Goal: Task Accomplishment & Management: Use online tool/utility

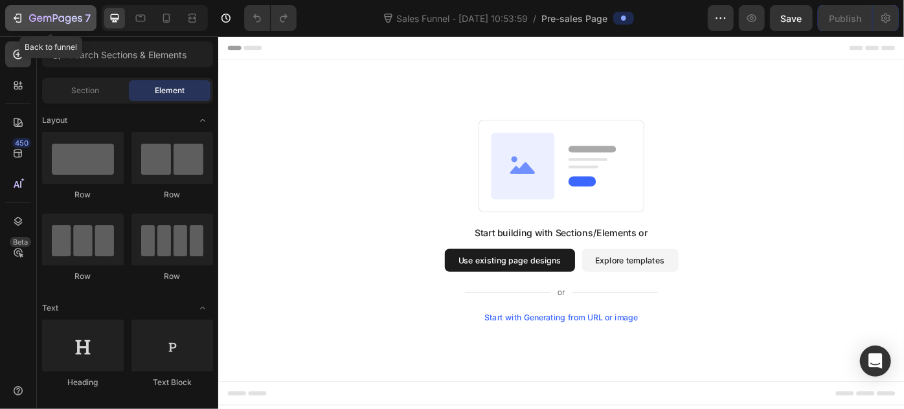
click at [22, 15] on icon "button" at bounding box center [17, 18] width 13 height 13
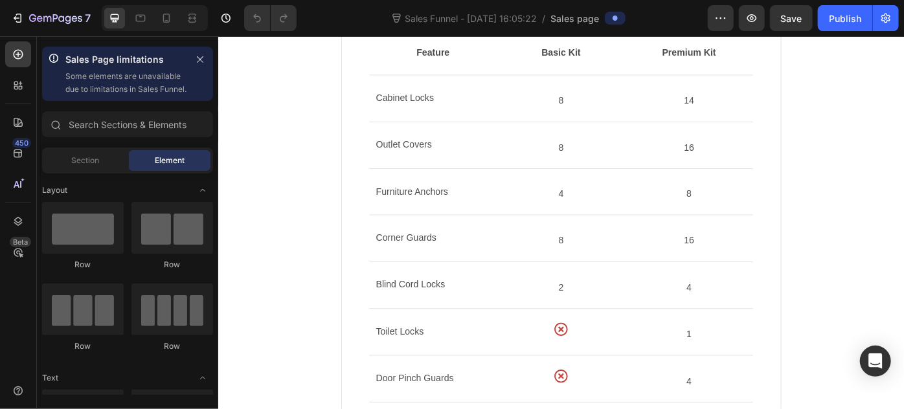
scroll to position [706, 0]
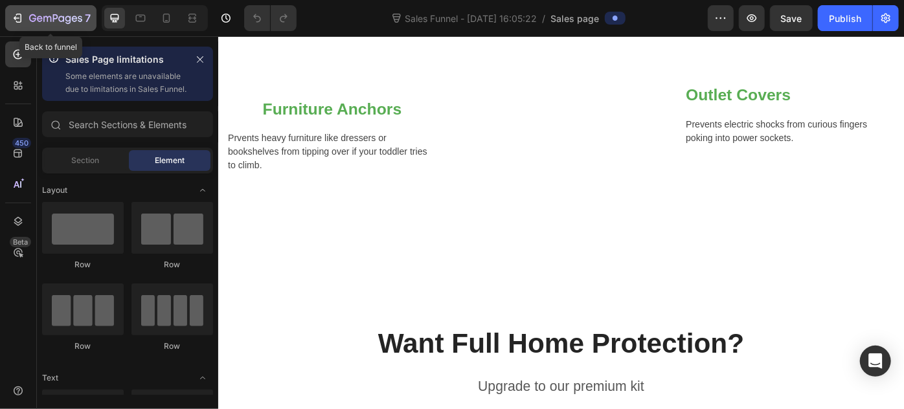
click at [26, 13] on div "7" at bounding box center [51, 18] width 80 height 16
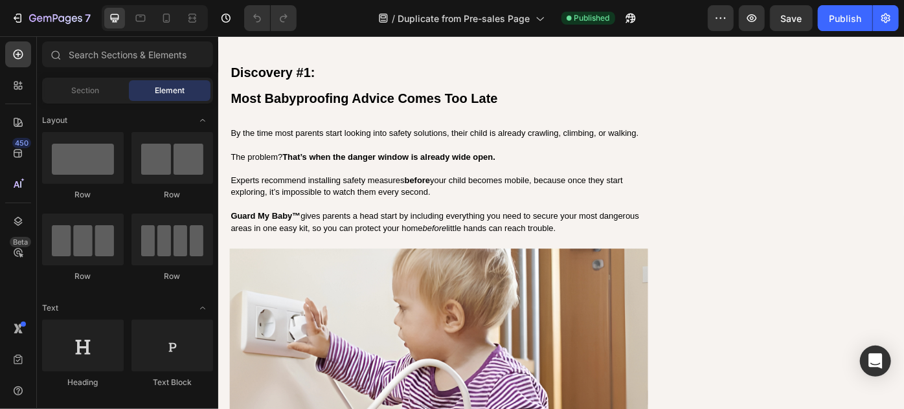
scroll to position [1412, 0]
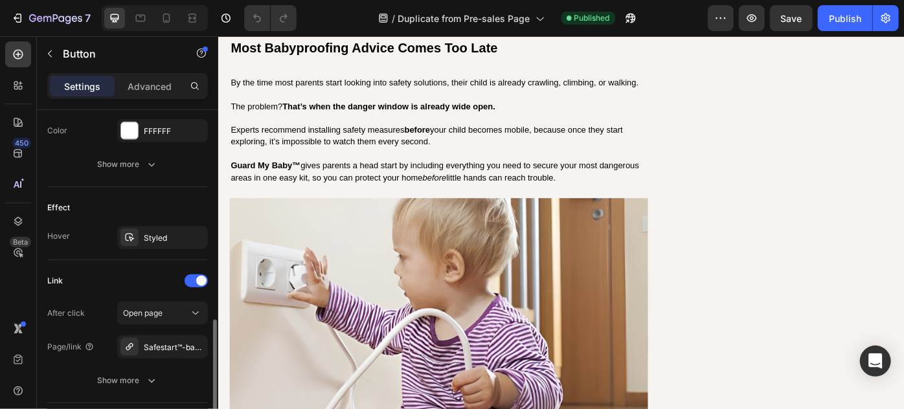
scroll to position [765, 0]
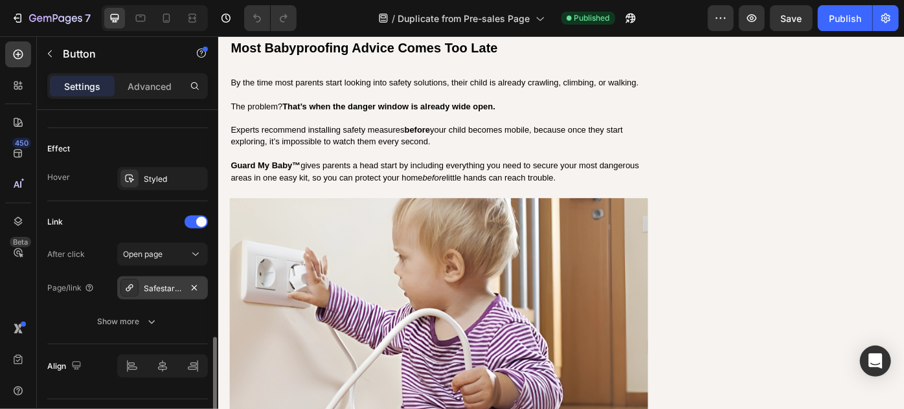
click at [164, 283] on div "Safestart™-baby-safety-kit" at bounding box center [163, 289] width 38 height 12
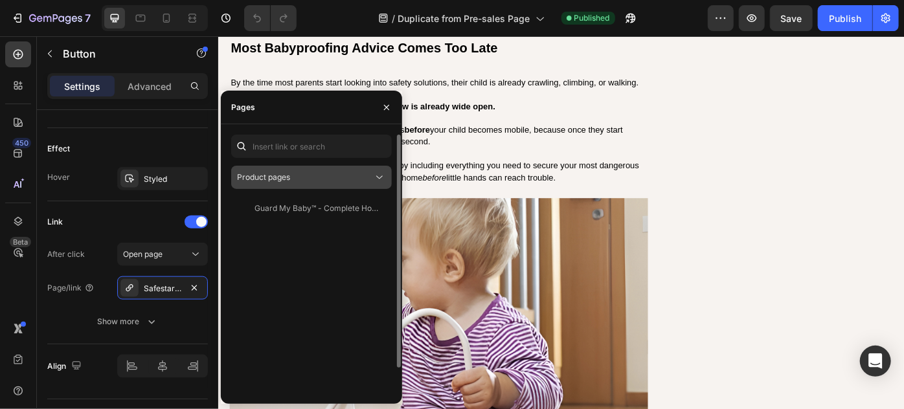
click at [378, 178] on icon at bounding box center [379, 177] width 13 height 13
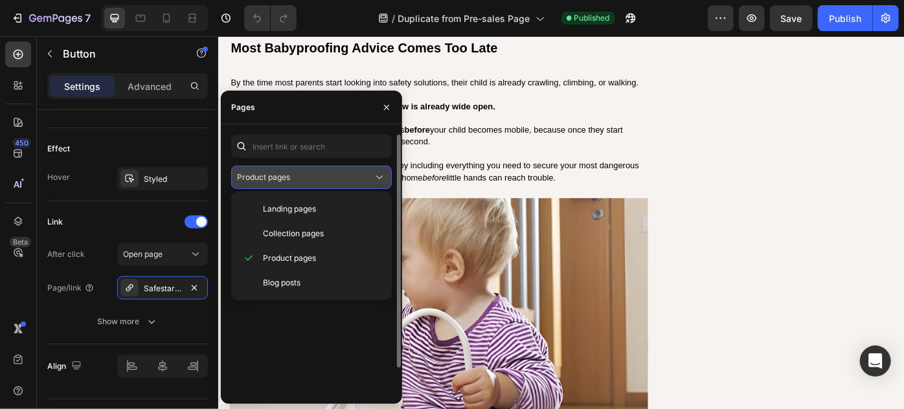
click at [378, 178] on icon at bounding box center [379, 177] width 13 height 13
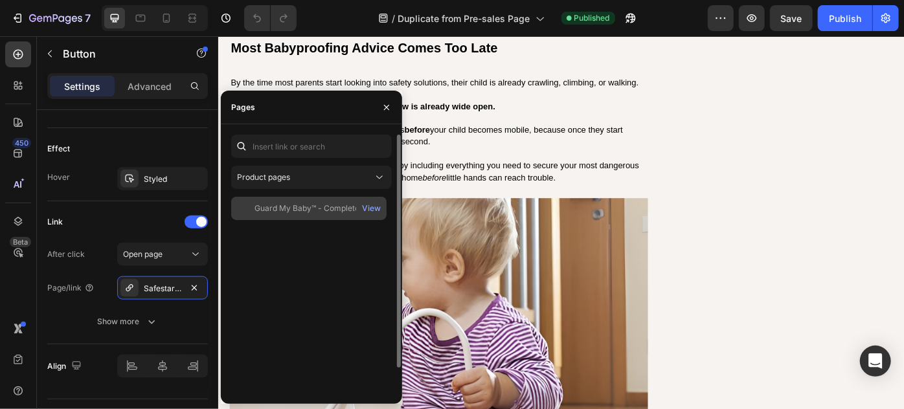
click at [320, 209] on div "Guard My Baby™ - Complete Home Safety Kit" at bounding box center [316, 209] width 124 height 12
click at [371, 208] on div "View" at bounding box center [371, 209] width 19 height 12
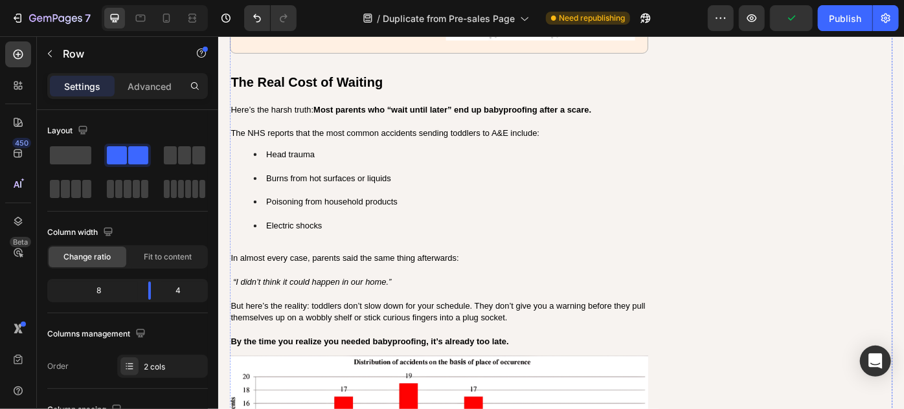
scroll to position [3237, 0]
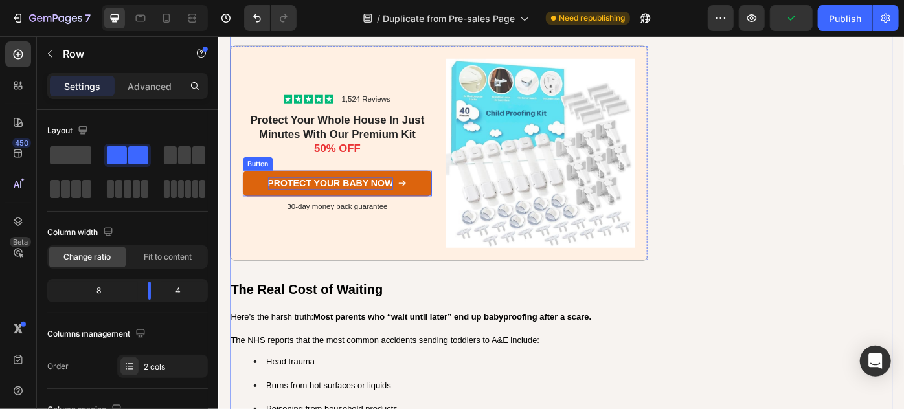
click at [398, 196] on p "Protect Your Baby Now" at bounding box center [345, 203] width 142 height 14
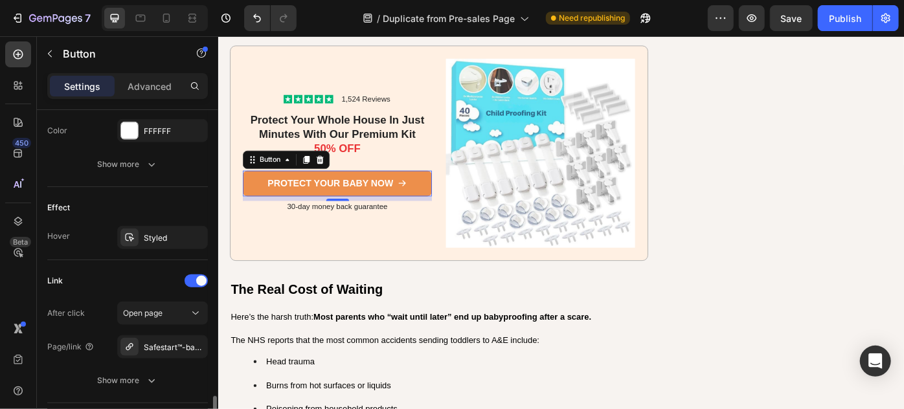
scroll to position [765, 0]
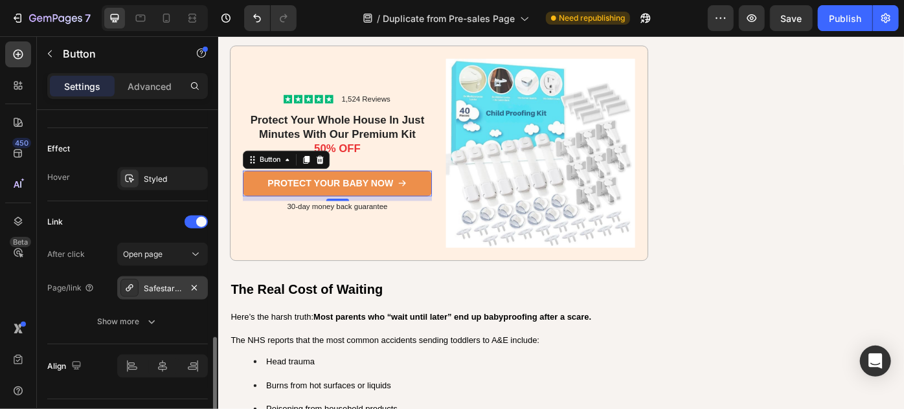
click at [167, 289] on div "Safestart™-baby-safety-kit" at bounding box center [163, 289] width 38 height 12
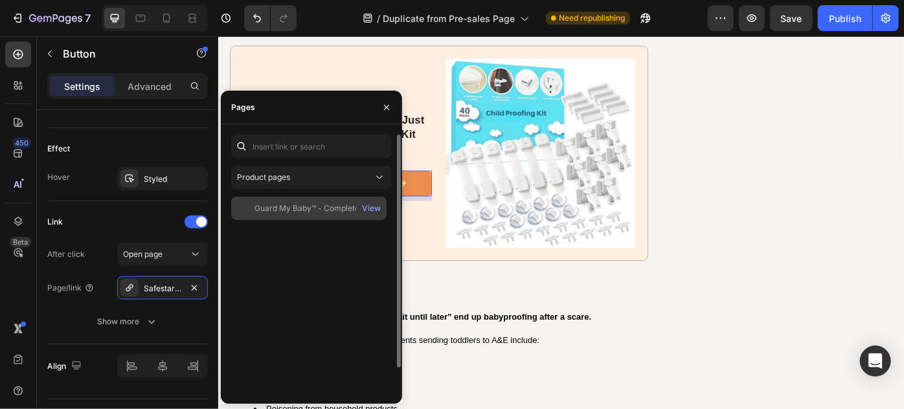
click at [312, 214] on div "Guard My Baby™ - Complete Home Safety Kit" at bounding box center [316, 209] width 124 height 12
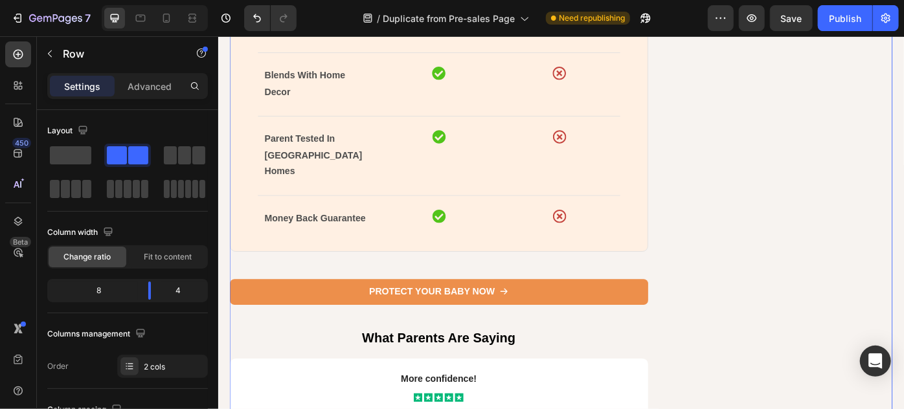
scroll to position [5003, 0]
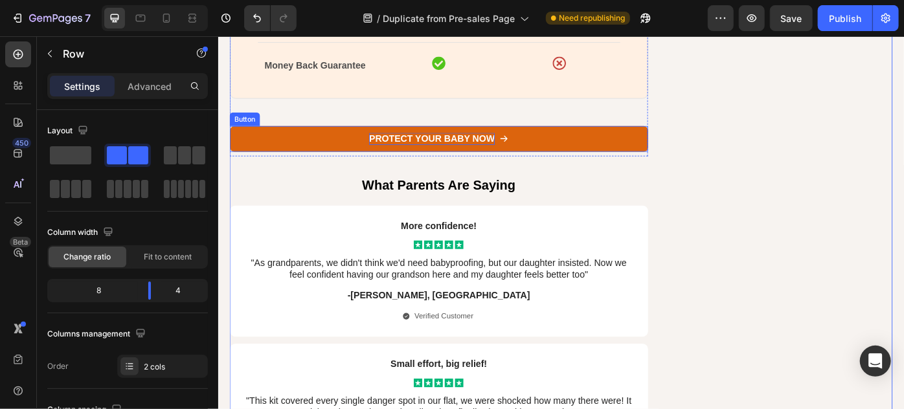
click at [412, 145] on p "Protect Your Baby Now" at bounding box center [459, 152] width 142 height 14
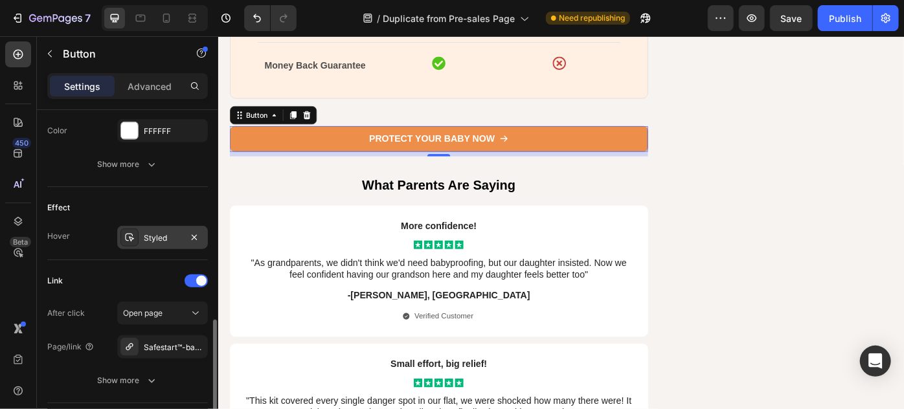
scroll to position [792, 0]
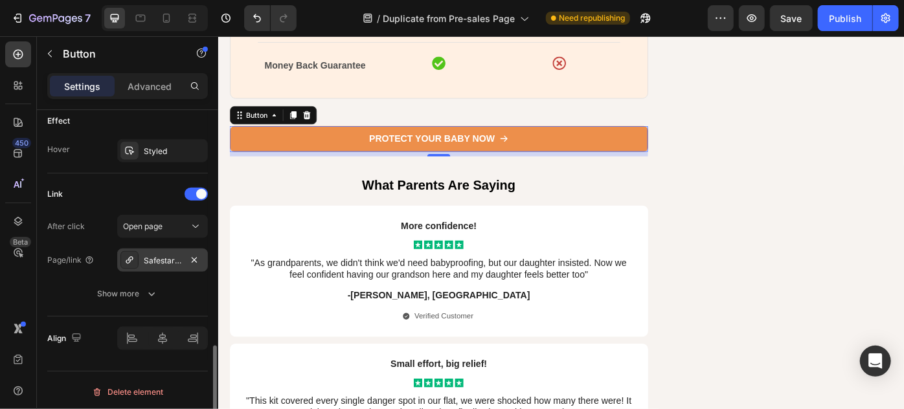
click at [166, 258] on div "Safestart™-baby-safety-kit" at bounding box center [163, 261] width 38 height 12
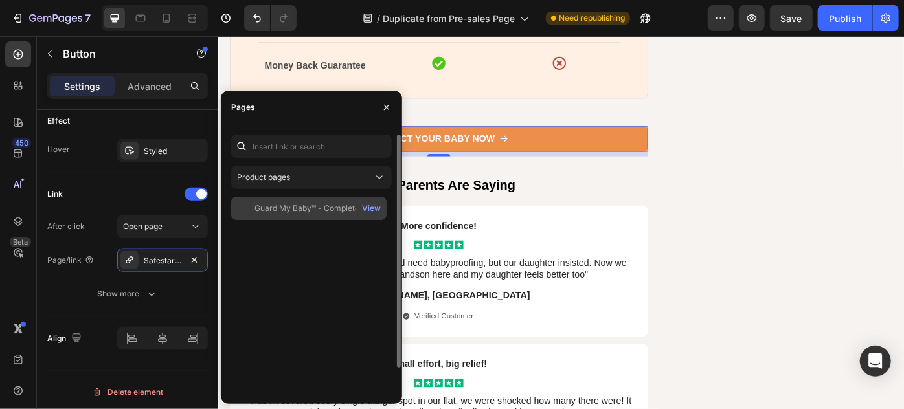
click at [297, 214] on div "Guard My Baby™ - Complete Home Safety Kit View" at bounding box center [308, 208] width 155 height 23
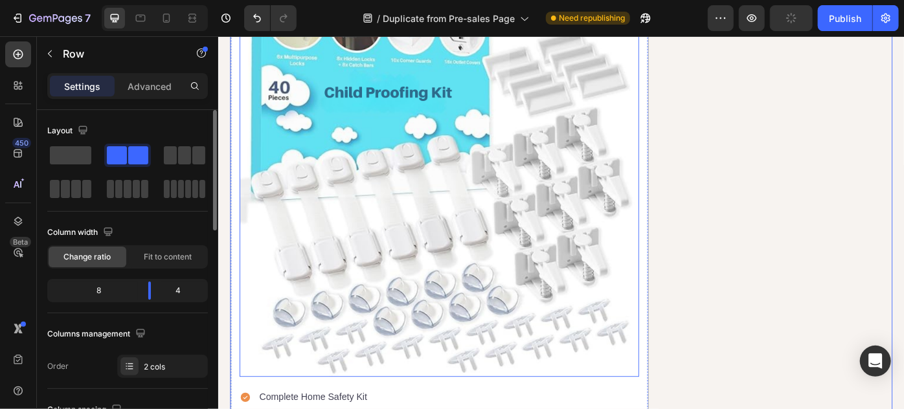
scroll to position [5885, 0]
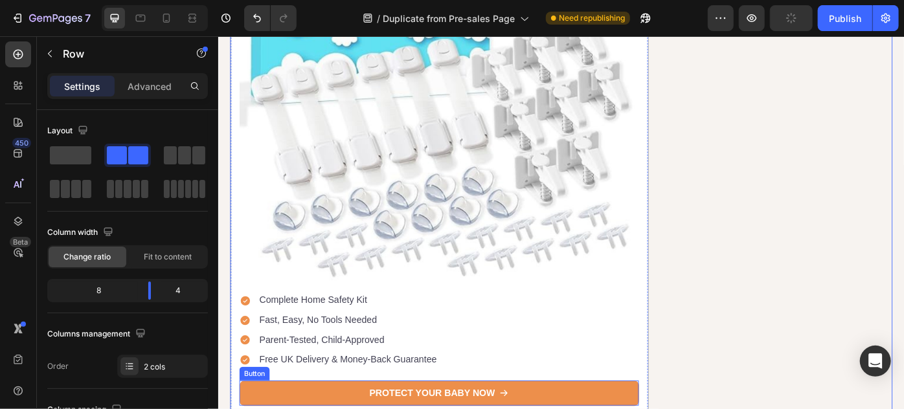
drag, startPoint x: 471, startPoint y: 396, endPoint x: 432, endPoint y: 374, distance: 45.2
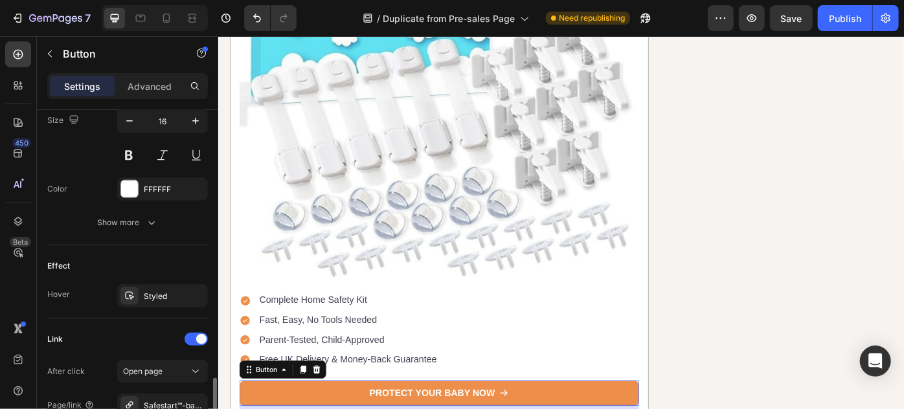
scroll to position [706, 0]
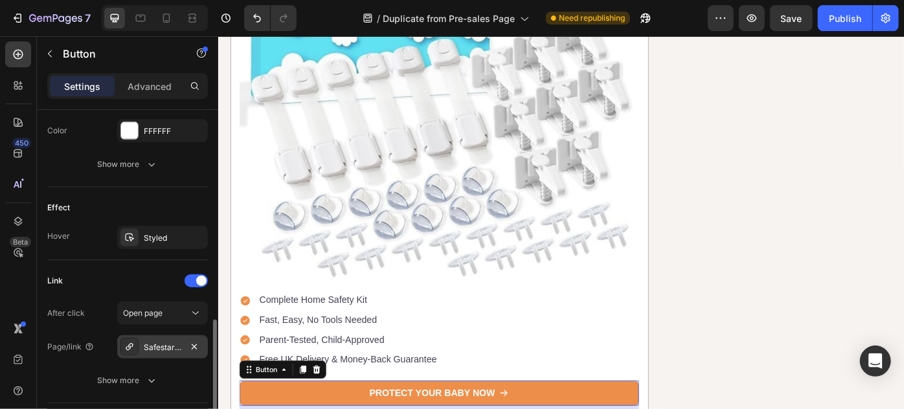
click at [166, 348] on div "Safestart™-baby-safety-kit" at bounding box center [163, 348] width 38 height 12
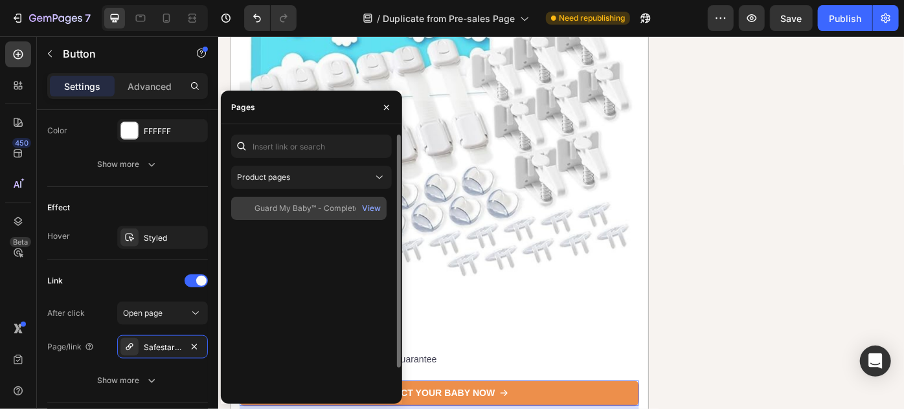
click at [286, 217] on div "Guard My Baby™ - Complete Home Safety Kit View" at bounding box center [308, 208] width 155 height 23
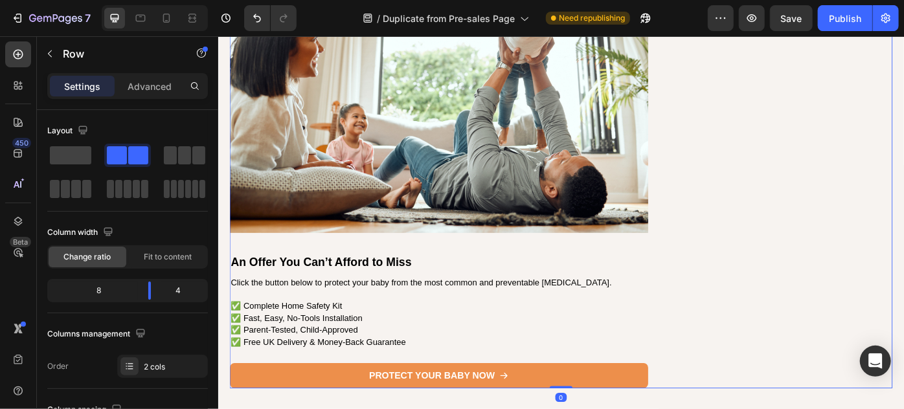
scroll to position [6768, 0]
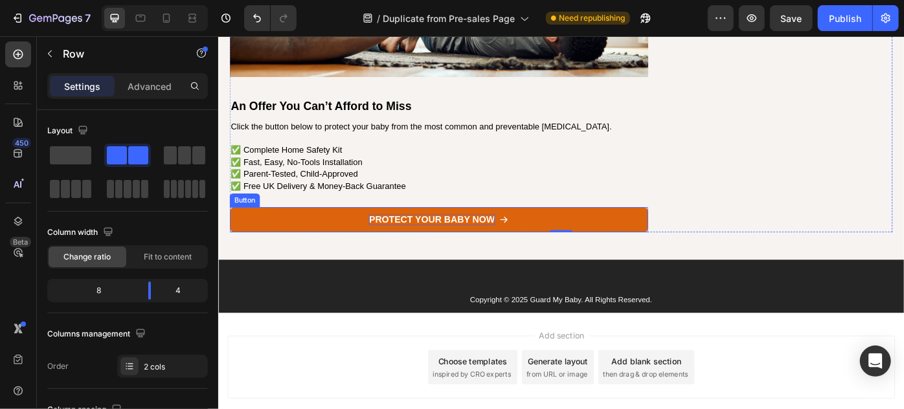
click at [483, 237] on p "Protect Your Baby Now" at bounding box center [459, 244] width 142 height 14
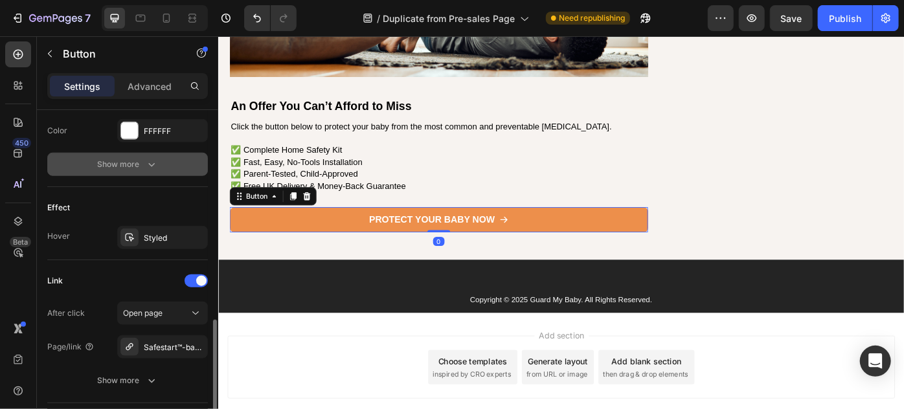
scroll to position [792, 0]
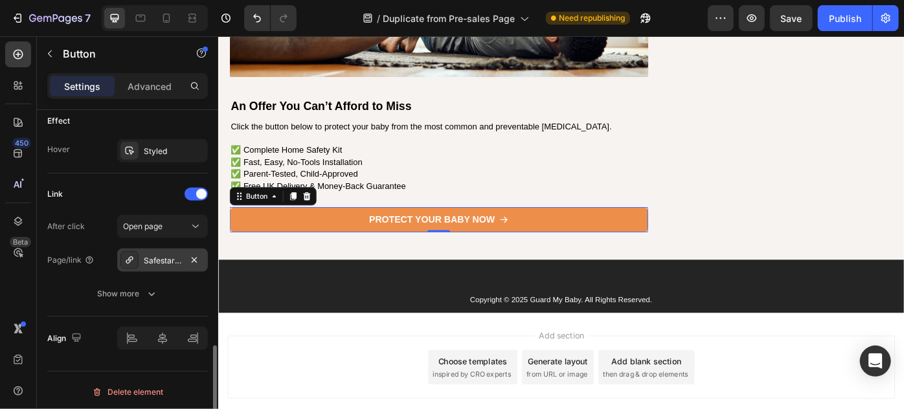
click at [164, 265] on div "Safestart™-baby-safety-kit" at bounding box center [162, 260] width 91 height 23
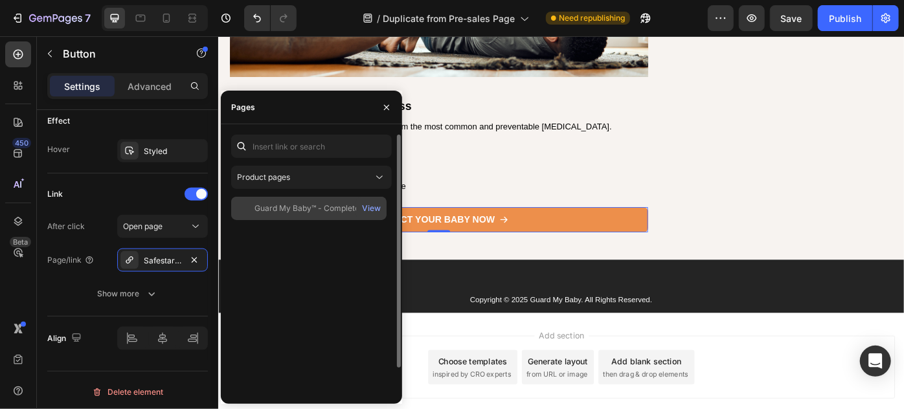
click at [287, 214] on div "Guard My Baby™ - Complete Home Safety Kit" at bounding box center [316, 209] width 124 height 12
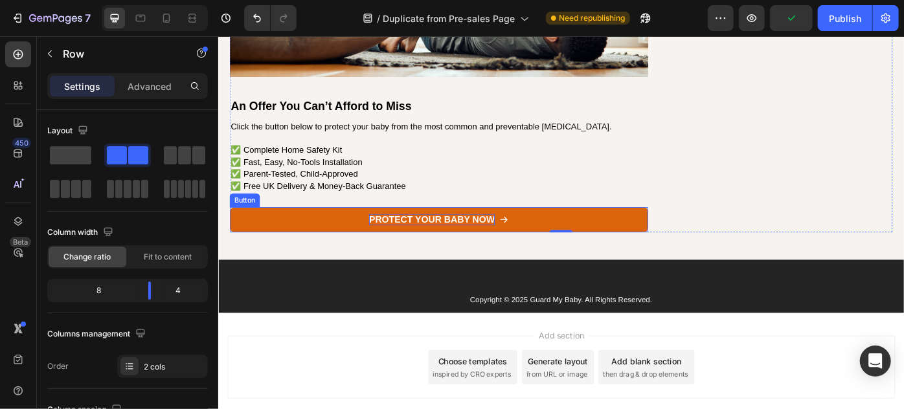
click at [467, 237] on p "Protect Your Baby Now" at bounding box center [459, 244] width 142 height 14
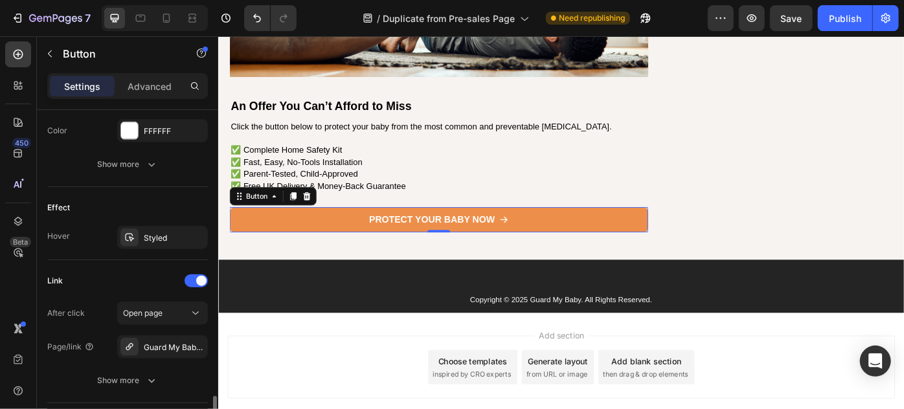
scroll to position [792, 0]
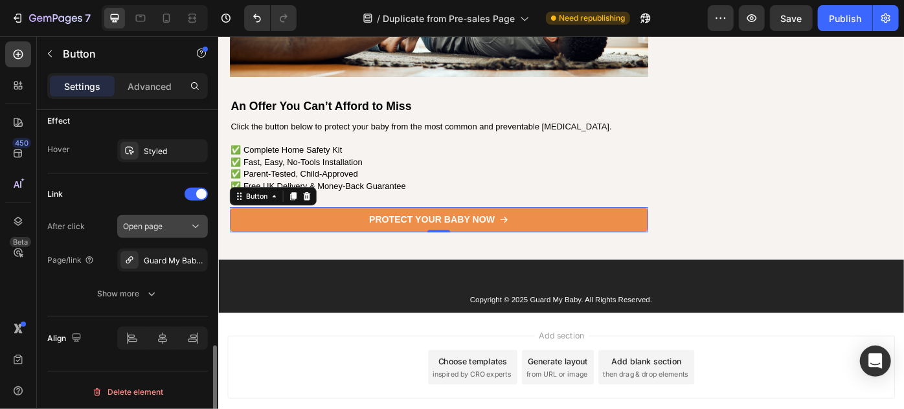
click at [194, 221] on icon at bounding box center [195, 226] width 13 height 13
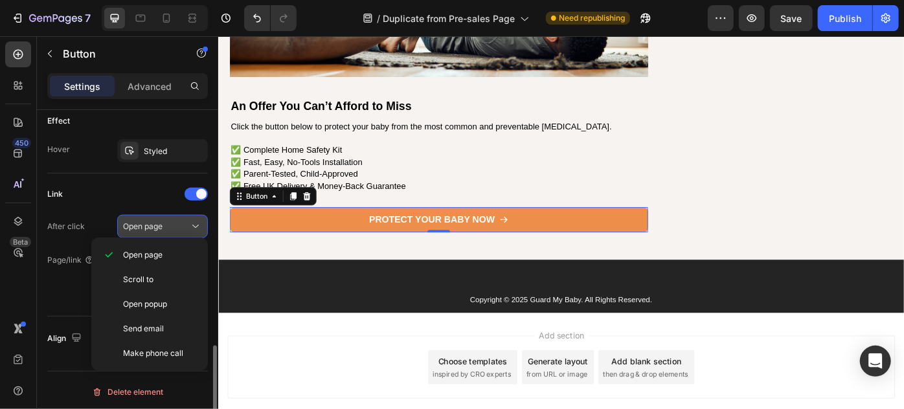
click at [194, 221] on icon at bounding box center [195, 226] width 13 height 13
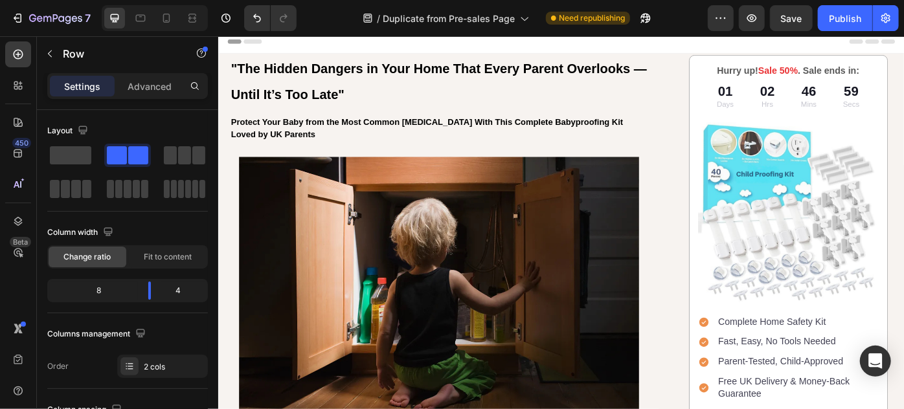
scroll to position [0, 0]
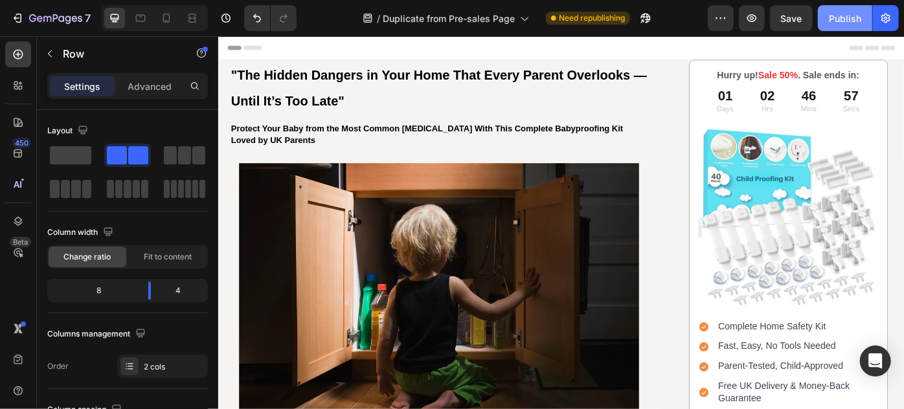
click at [851, 18] on div "Publish" at bounding box center [845, 19] width 32 height 14
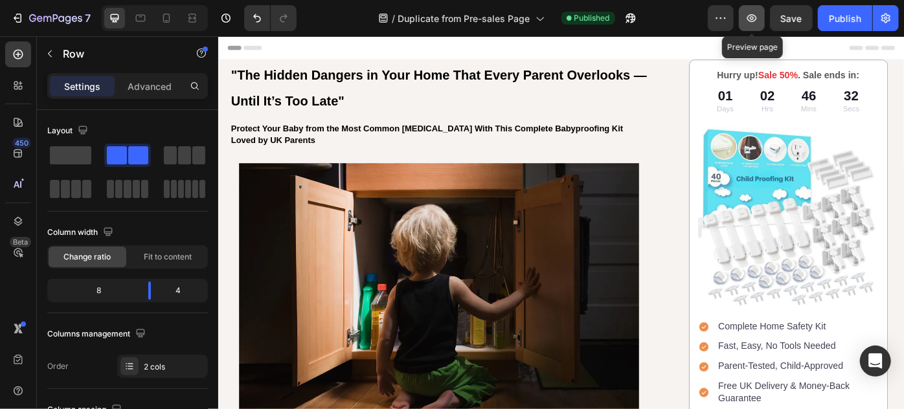
click at [758, 16] on icon "button" at bounding box center [751, 18] width 13 height 13
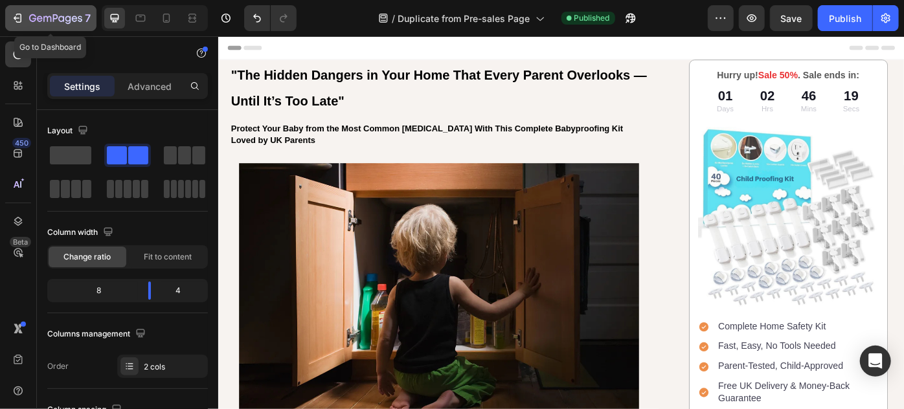
click at [57, 23] on icon "button" at bounding box center [55, 19] width 53 height 11
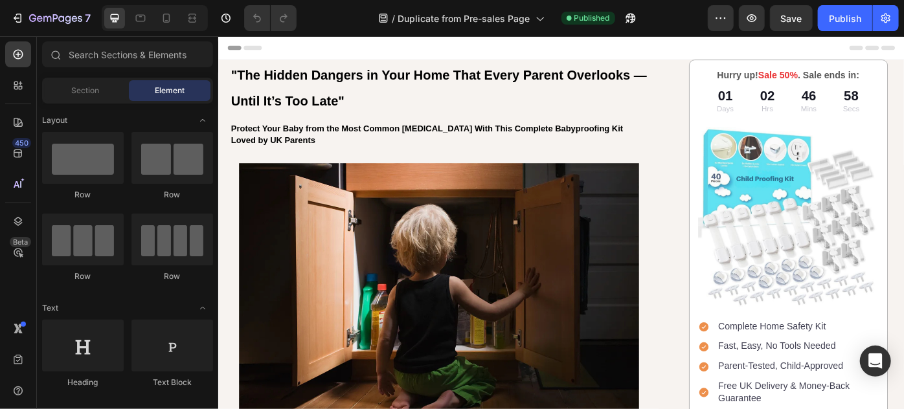
click at [249, 45] on span "Header" at bounding box center [256, 48] width 28 height 13
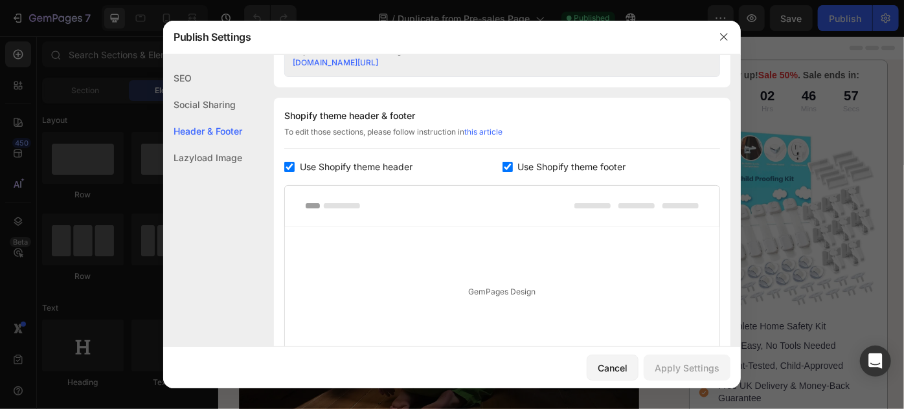
scroll to position [606, 0]
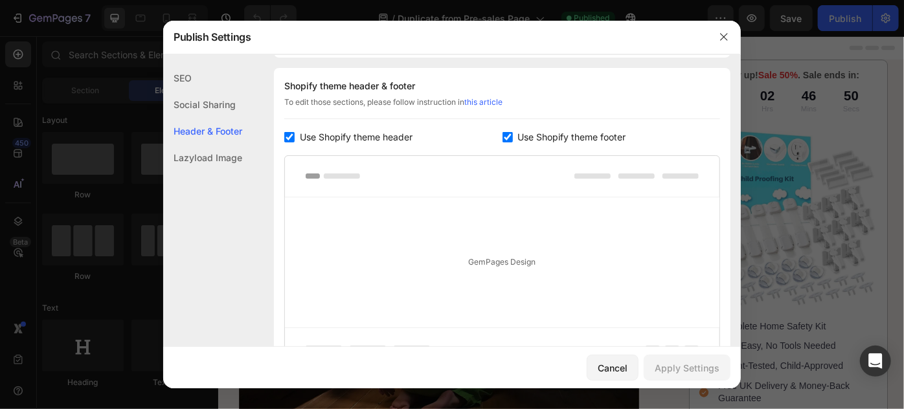
click at [289, 139] on input "checkbox" at bounding box center [289, 137] width 10 height 10
checkbox input "false"
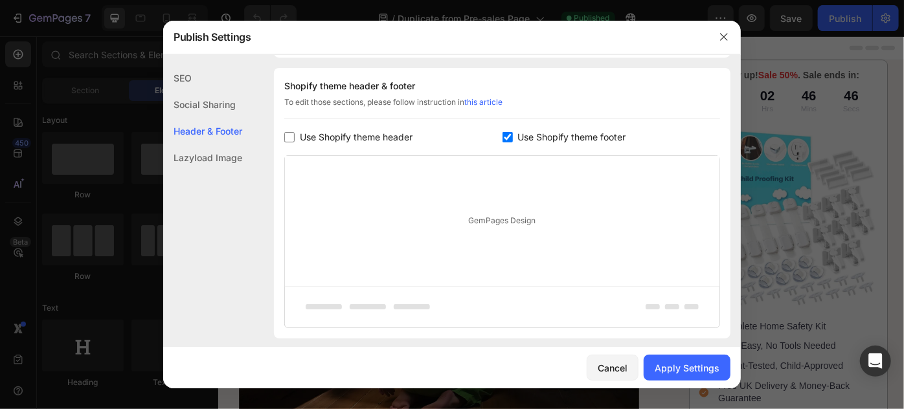
click at [502, 136] on input "checkbox" at bounding box center [507, 137] width 10 height 10
checkbox input "false"
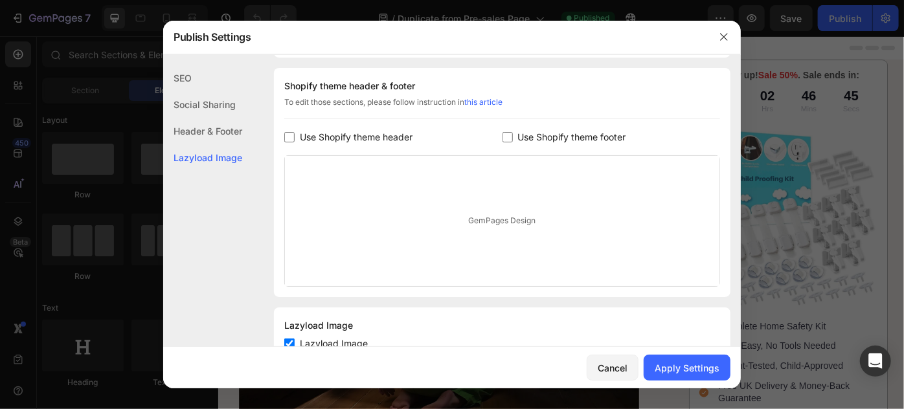
scroll to position [650, 0]
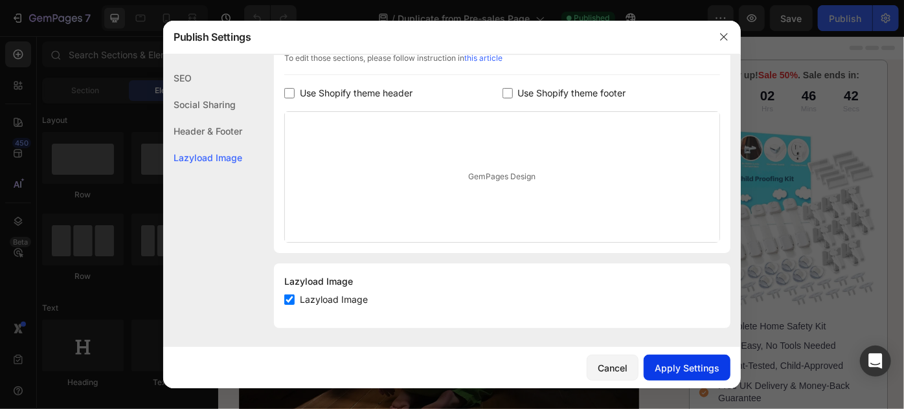
click at [676, 370] on div "Apply Settings" at bounding box center [687, 368] width 65 height 14
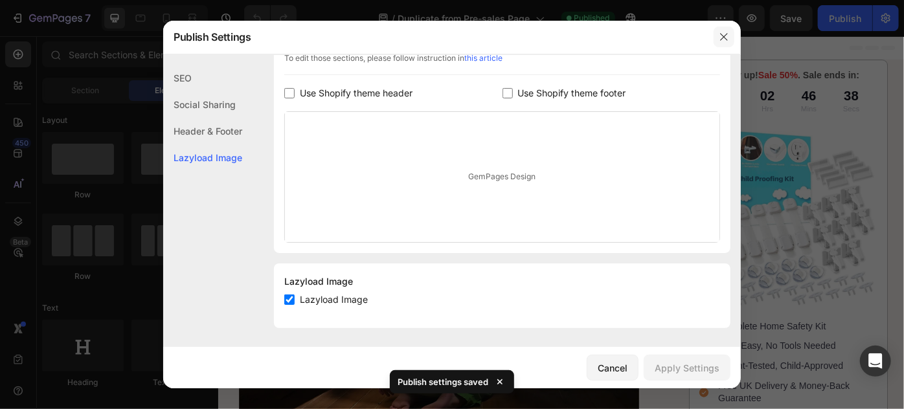
click at [721, 41] on icon "button" at bounding box center [724, 37] width 10 height 10
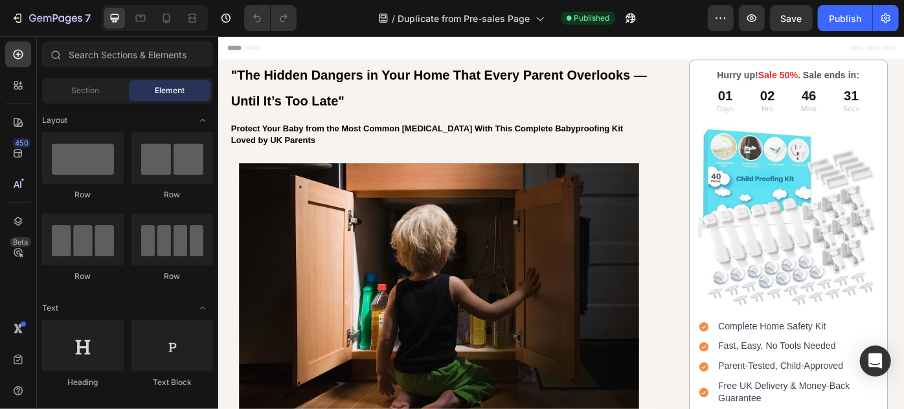
click at [247, 47] on span "Header" at bounding box center [256, 48] width 28 height 13
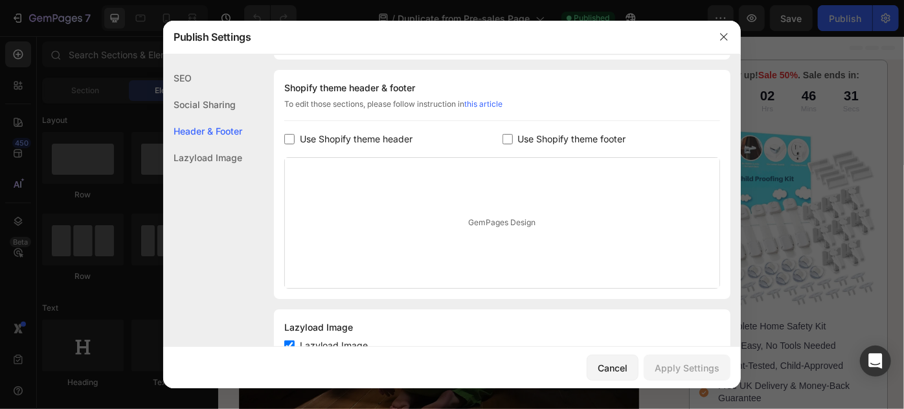
scroll to position [606, 0]
click at [718, 43] on button "button" at bounding box center [723, 37] width 21 height 21
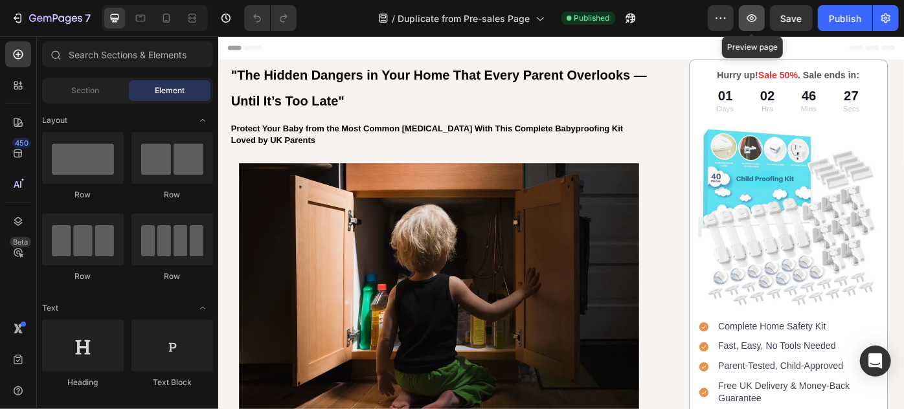
click at [748, 21] on icon "button" at bounding box center [751, 18] width 13 height 13
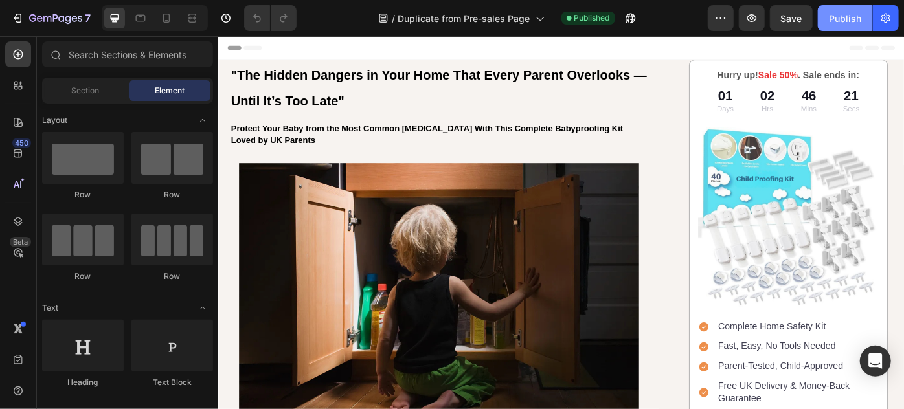
click at [855, 17] on div "Publish" at bounding box center [845, 19] width 32 height 14
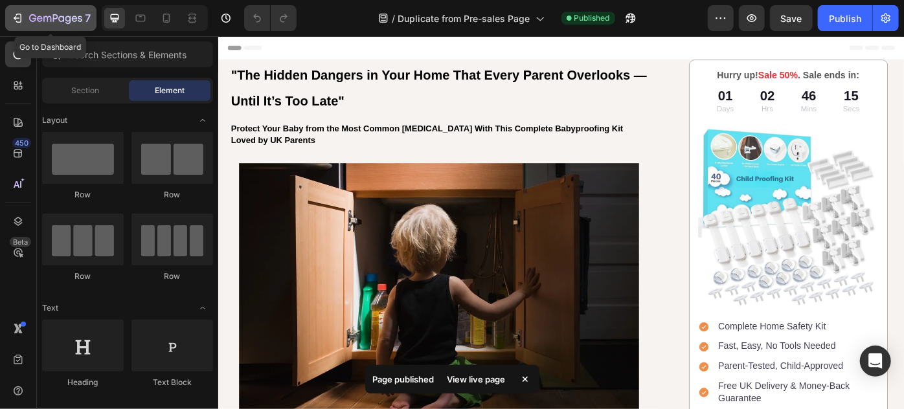
click at [38, 19] on icon "button" at bounding box center [55, 19] width 53 height 11
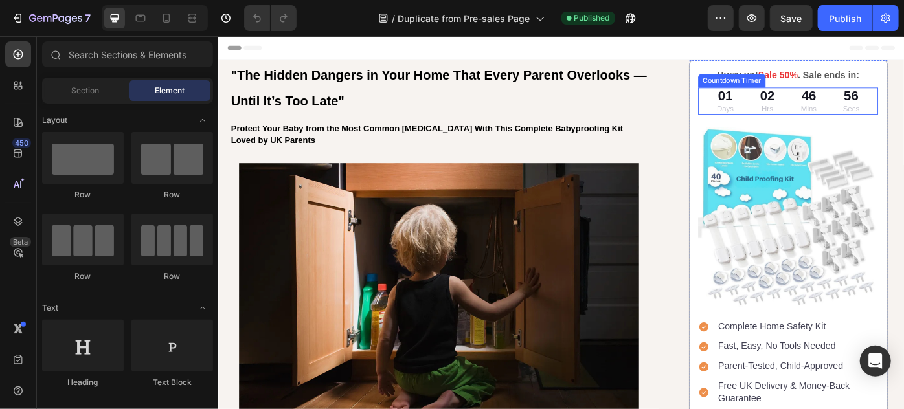
click at [840, 104] on div "02 Hrs" at bounding box center [839, 109] width 41 height 30
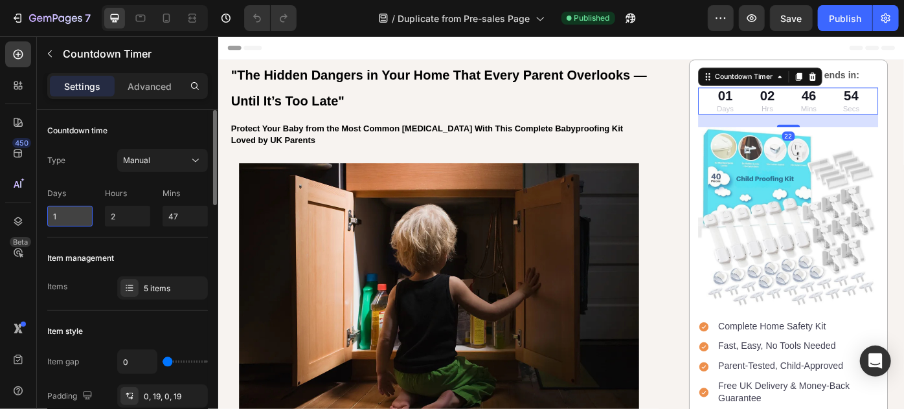
click at [69, 218] on input "1" at bounding box center [69, 216] width 45 height 21
type input "0"
click at [119, 222] on input "2" at bounding box center [127, 216] width 45 height 21
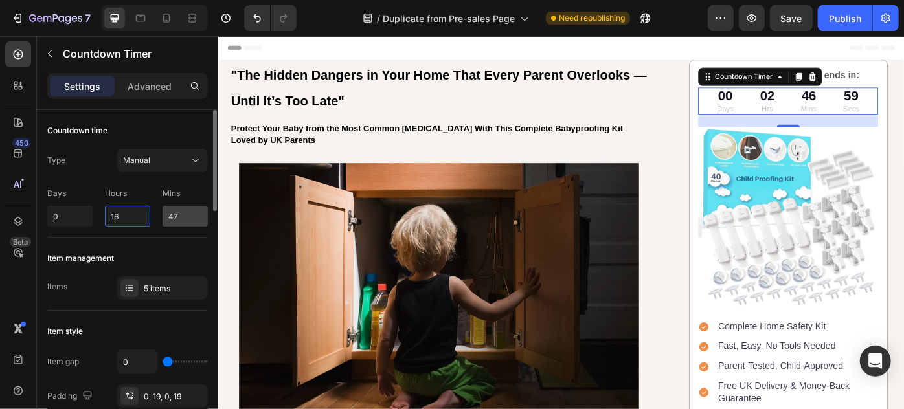
type input "16"
click at [172, 215] on input "47" at bounding box center [185, 216] width 45 height 21
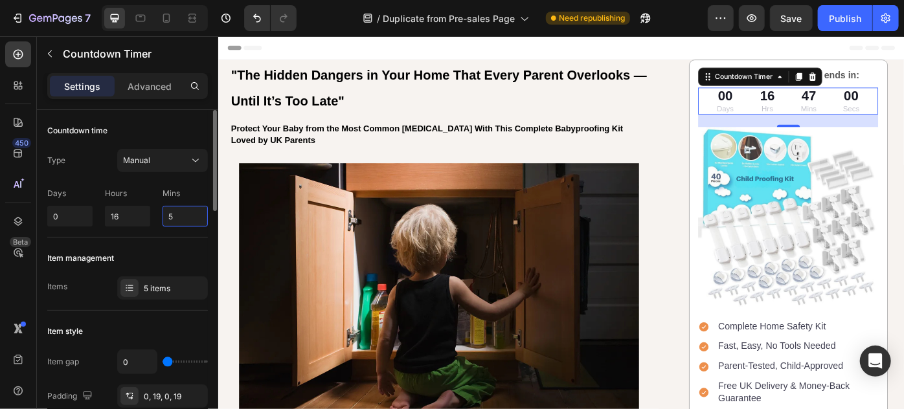
type input "5"
click at [180, 248] on div "Item management" at bounding box center [127, 258] width 161 height 21
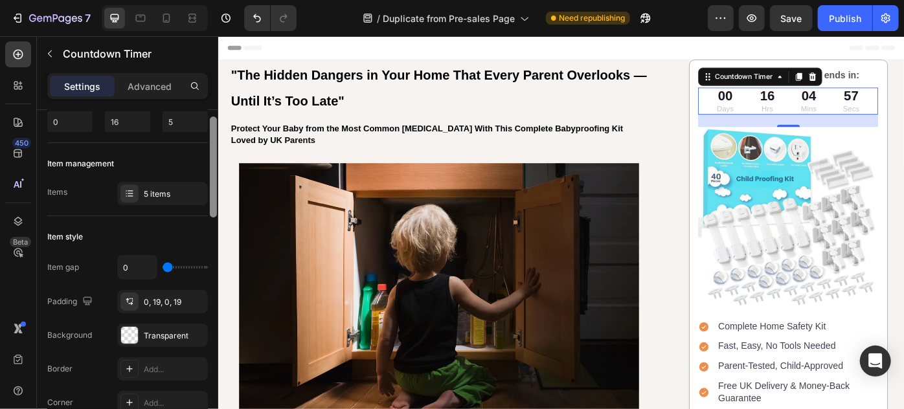
scroll to position [78, 0]
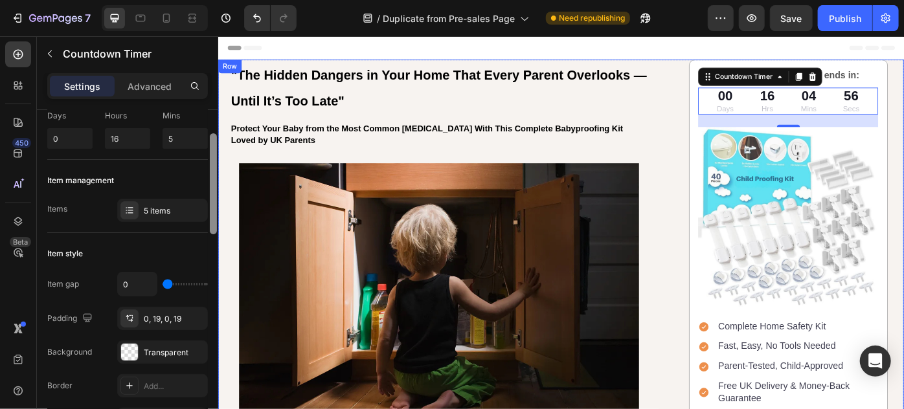
drag, startPoint x: 433, startPoint y: 219, endPoint x: 223, endPoint y: 183, distance: 212.8
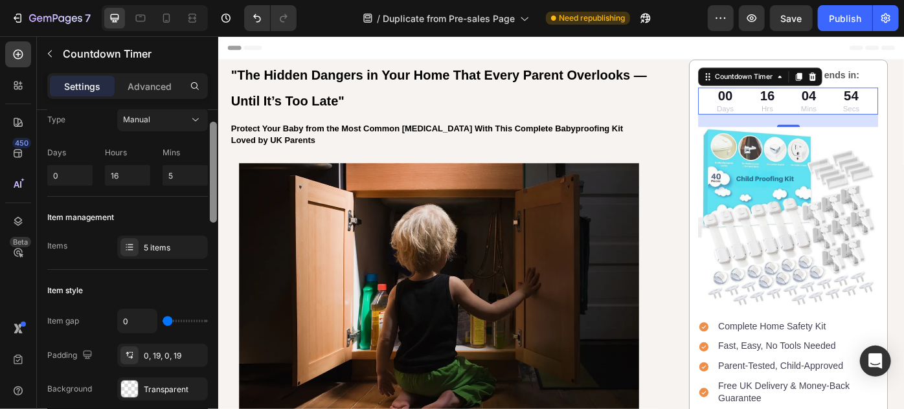
scroll to position [0, 0]
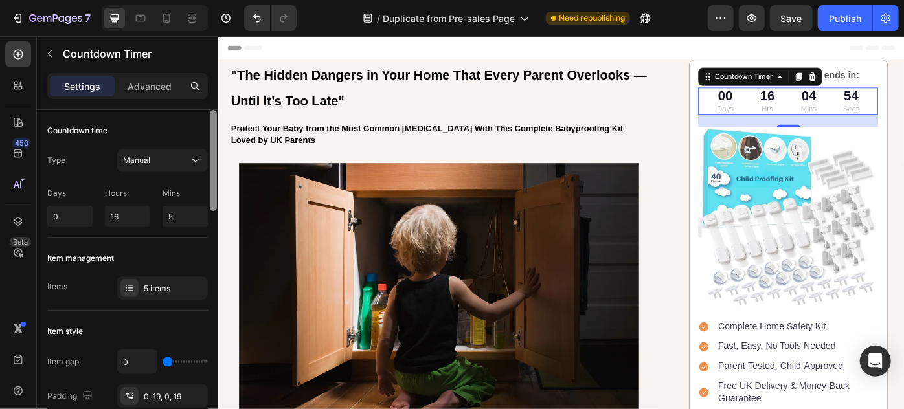
click at [216, 169] on div at bounding box center [213, 160] width 7 height 101
click at [198, 155] on icon at bounding box center [195, 160] width 13 height 13
click at [177, 110] on div "Countdown time Type Manual Days 0 Hours 16 Mins 5" at bounding box center [127, 174] width 161 height 128
click at [201, 214] on input "5" at bounding box center [185, 216] width 45 height 21
click at [163, 267] on div "Item management" at bounding box center [127, 258] width 161 height 21
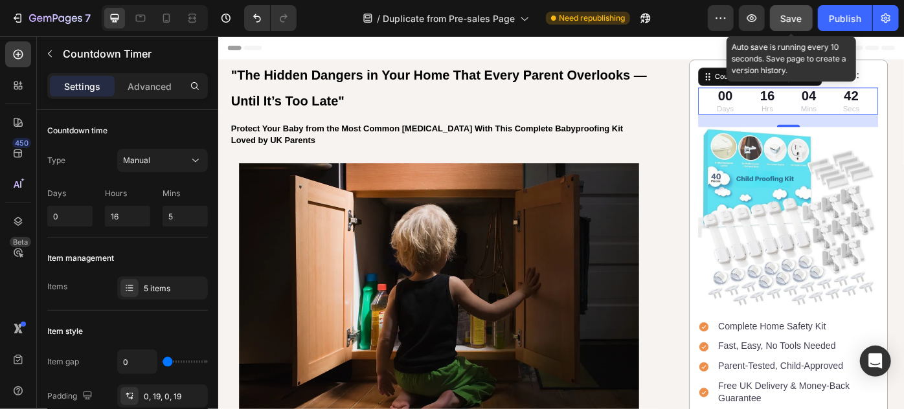
click at [787, 13] on span "Save" at bounding box center [791, 18] width 21 height 11
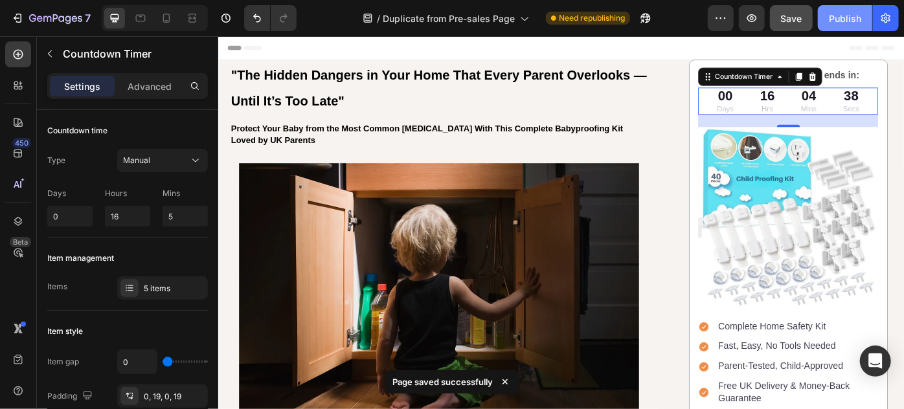
click at [834, 16] on div "Publish" at bounding box center [845, 19] width 32 height 14
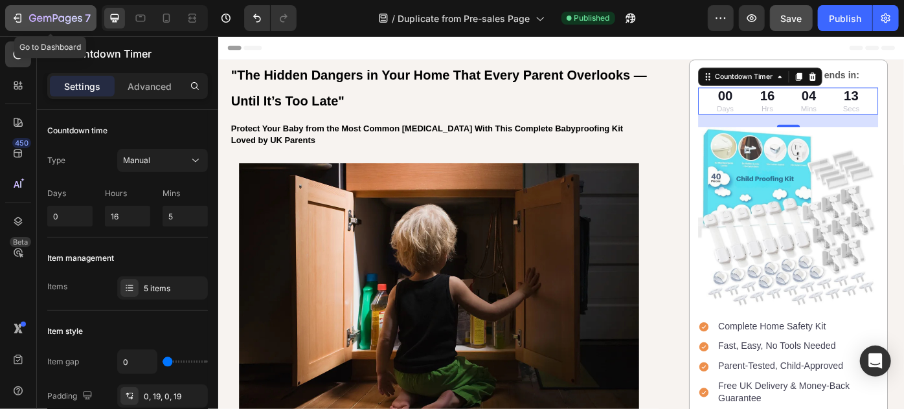
click at [26, 23] on div "7" at bounding box center [51, 18] width 80 height 16
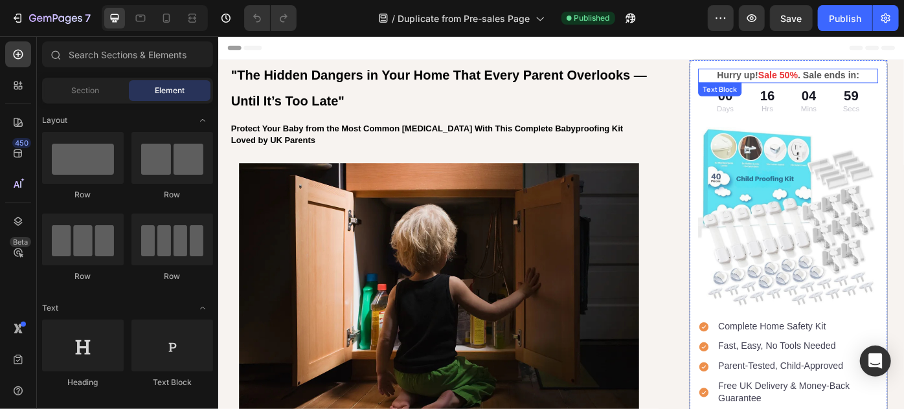
click at [805, 98] on div "00 Days" at bounding box center [792, 109] width 44 height 30
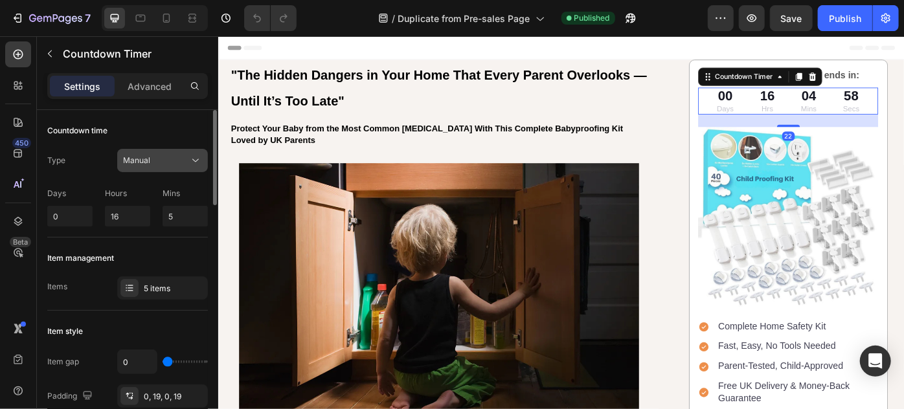
click at [175, 159] on div "Manual" at bounding box center [156, 161] width 66 height 12
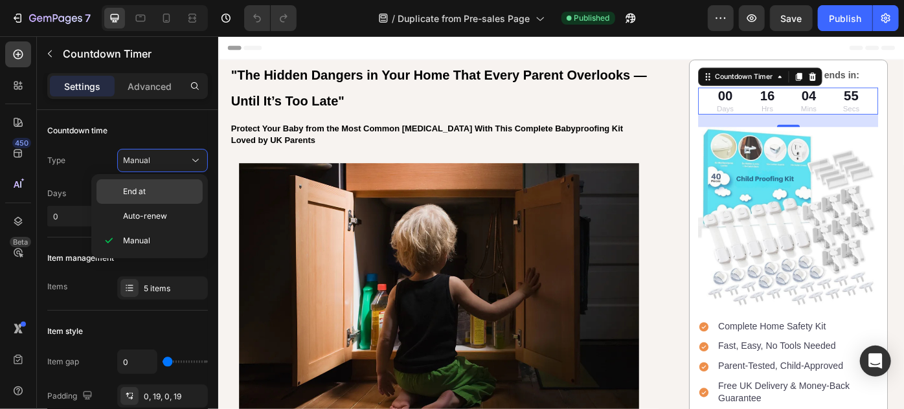
click at [148, 189] on p "End at" at bounding box center [160, 192] width 74 height 12
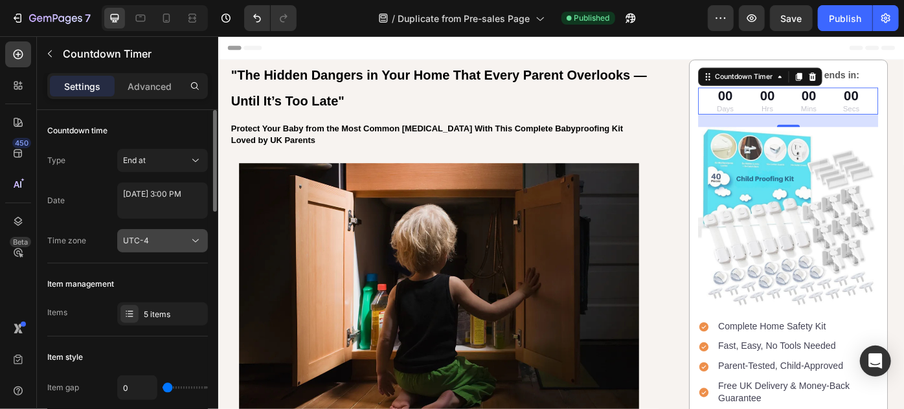
click at [181, 242] on div "UTC-4" at bounding box center [156, 241] width 66 height 12
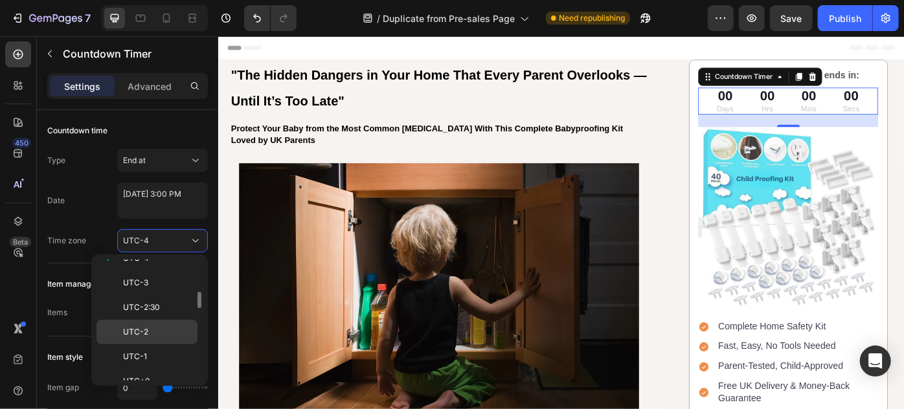
scroll to position [353, 0]
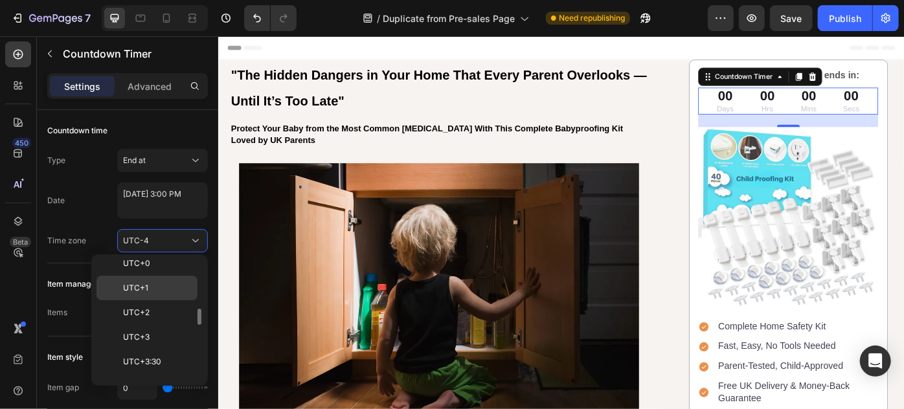
click at [137, 282] on span "UTC+1" at bounding box center [135, 288] width 25 height 12
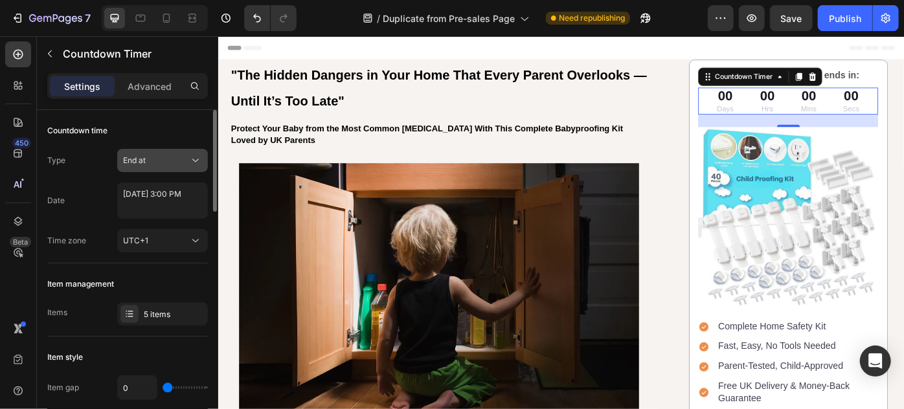
click at [157, 168] on button "End at" at bounding box center [162, 160] width 91 height 23
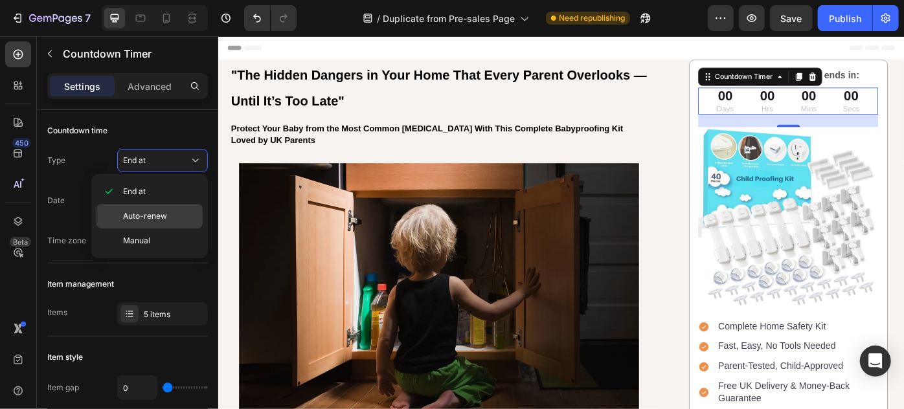
click at [147, 219] on span "Auto-renew" at bounding box center [145, 216] width 44 height 12
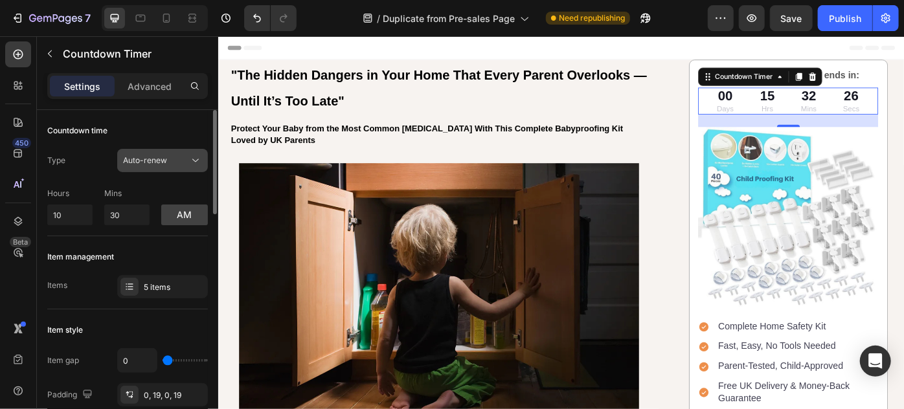
click at [167, 159] on div "Auto-renew" at bounding box center [156, 161] width 66 height 12
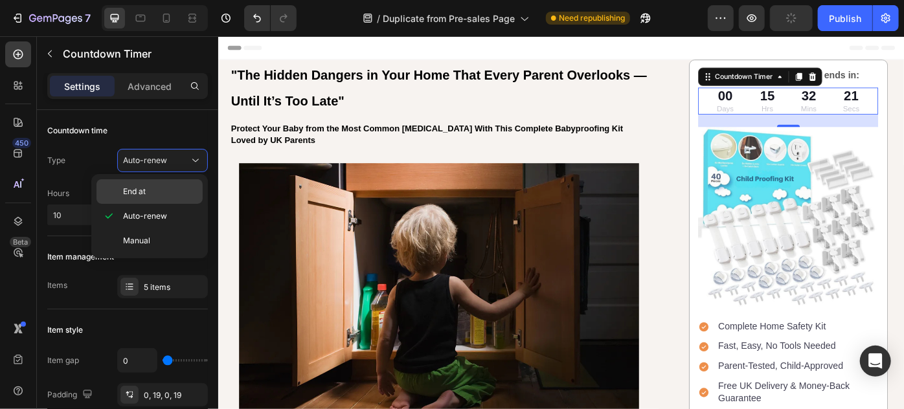
click at [144, 197] on span "End at" at bounding box center [134, 192] width 23 height 12
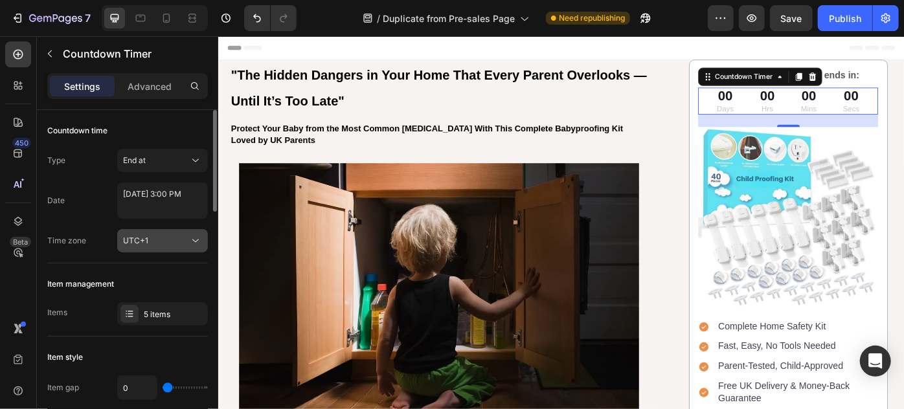
click at [183, 241] on div "UTC+1" at bounding box center [156, 241] width 66 height 12
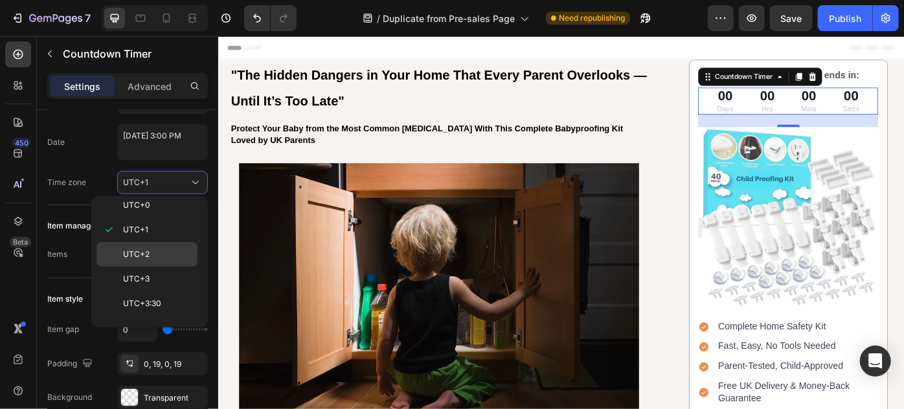
scroll to position [176, 0]
click at [143, 247] on div "UTC-4" at bounding box center [146, 259] width 101 height 25
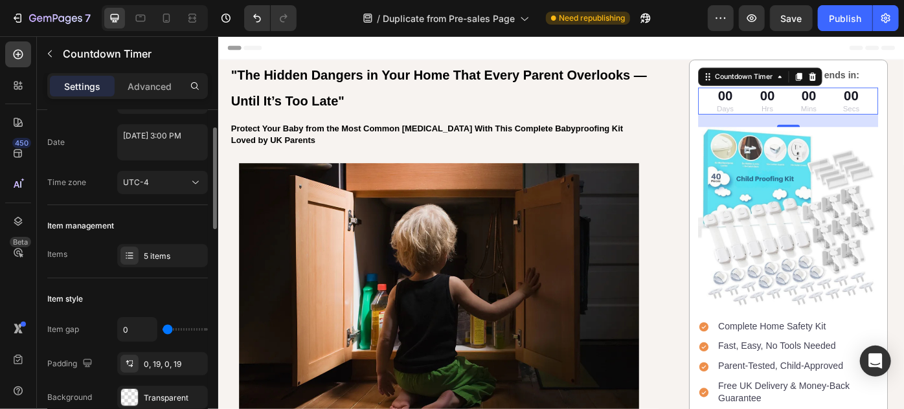
click at [157, 210] on div "Item management Items 5 items" at bounding box center [127, 241] width 161 height 73
click at [148, 133] on textarea "July 15 2024 3:00 PM" at bounding box center [162, 142] width 91 height 36
select select "15"
select select "false"
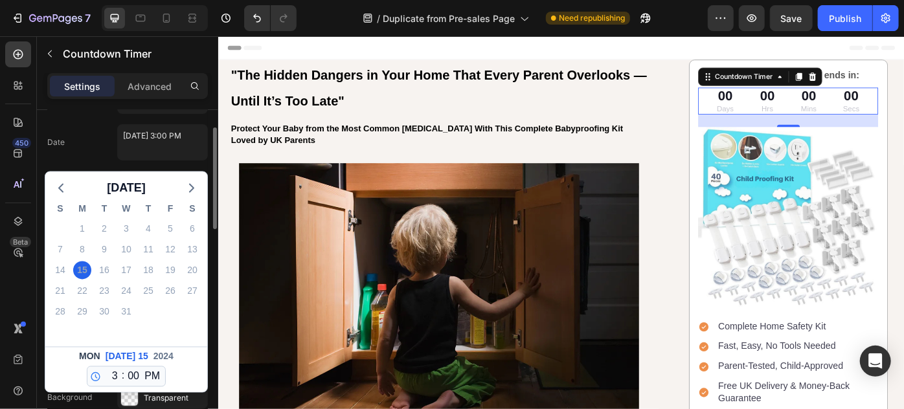
click at [119, 366] on div "12 1 2 3 4 5 6 7 8 9 10 11 : 00 01 02 03 04 05 06 07 08 09 10 11 12 13 14 15 16…" at bounding box center [126, 376] width 79 height 21
click at [129, 372] on select "00 01 02 03 04 05 06 07 08 09 10 11 12 13 14 15 16 17 18 19 20 21 22 23 24 25 2…" at bounding box center [133, 376] width 17 height 19
click at [125, 367] on select "00 01 02 03 04 05 06 07 08 09 10 11 12 13 14 15 16 17 18 19 20 21 22 23 24 25 2…" at bounding box center [133, 376] width 17 height 19
click at [115, 378] on select "12 1 2 3 4 5 6 7 8 9 10 11" at bounding box center [112, 376] width 17 height 19
select select "12"
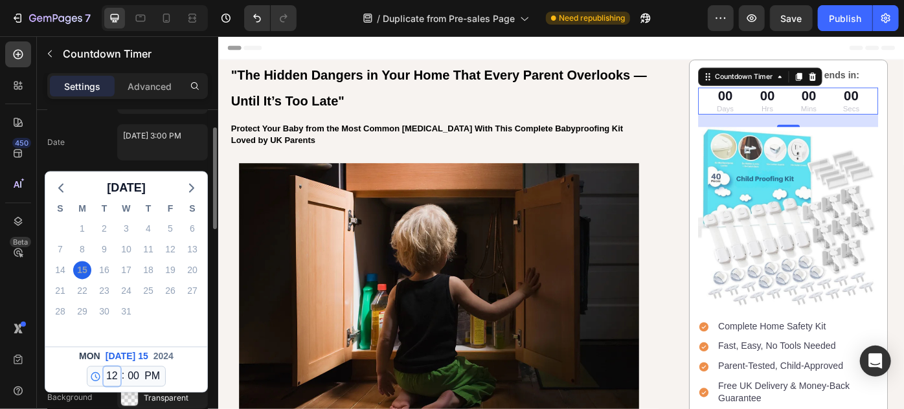
click at [104, 367] on select "12 1 2 3 4 5 6 7 8 9 10 11" at bounding box center [112, 376] width 17 height 19
click at [161, 374] on select "AM PM" at bounding box center [152, 376] width 21 height 19
select select "true"
click at [142, 367] on select "AM PM" at bounding box center [152, 376] width 21 height 19
click at [174, 376] on div "Mon Jul 15 2024 12 1 2 3 4 5 6 7 8 9 10 11 : 00 01 02 03 04 05 06 07 08 09 10 1…" at bounding box center [126, 369] width 162 height 45
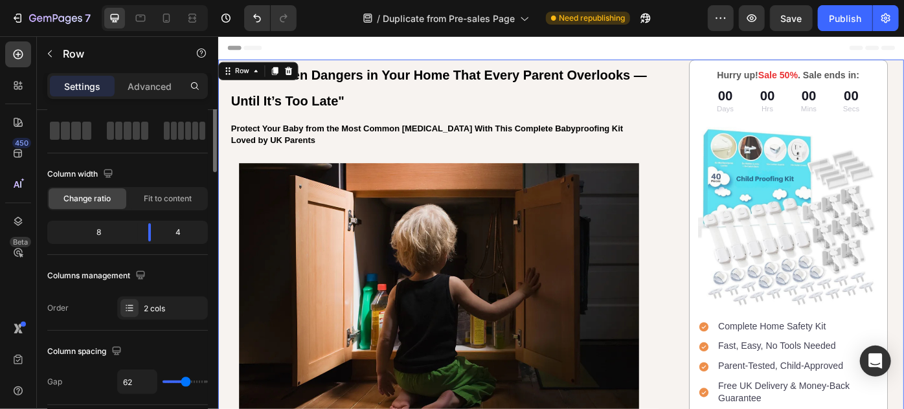
scroll to position [0, 0]
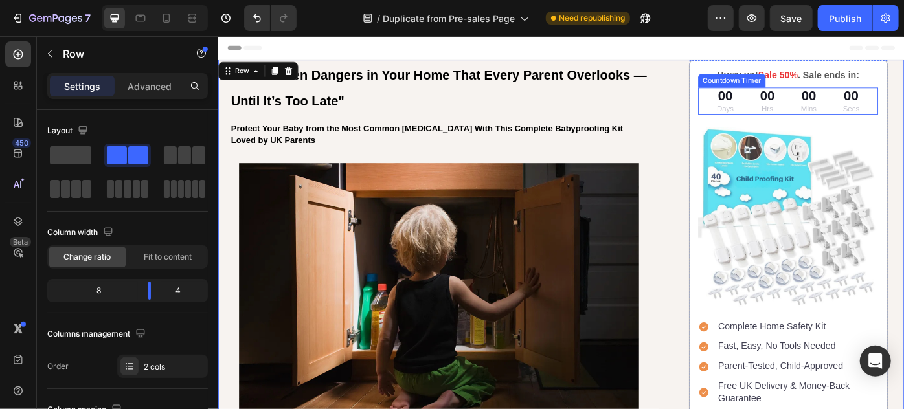
click at [866, 119] on div "00 Mins" at bounding box center [887, 109] width 42 height 30
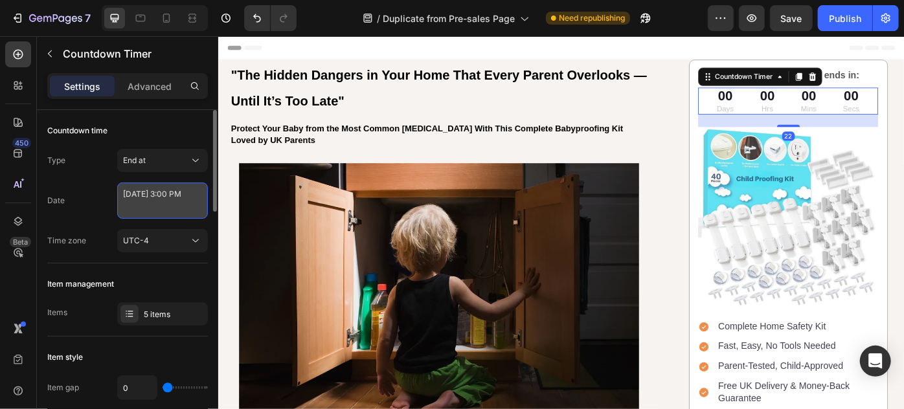
click at [178, 202] on textarea "July 15 2024 3:00 PM" at bounding box center [162, 201] width 91 height 36
select select "15"
select select "false"
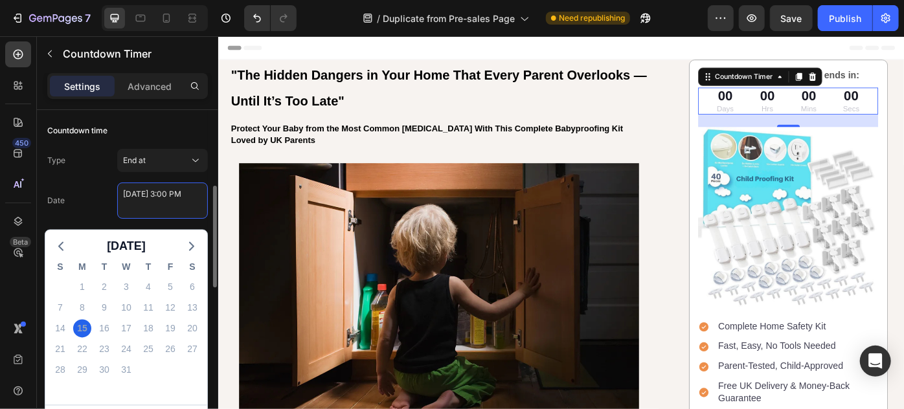
scroll to position [58, 0]
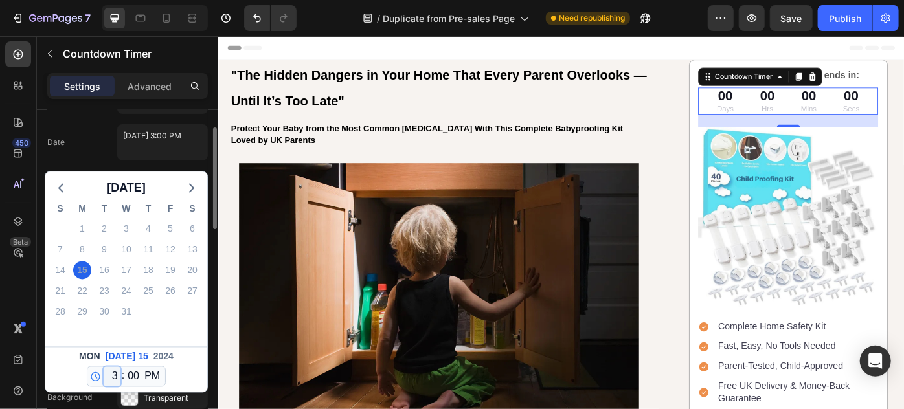
click at [110, 377] on select "12 1 2 3 4 5 6 7 8 9 10 11" at bounding box center [112, 376] width 17 height 19
select select "12"
click at [104, 367] on select "12 1 2 3 4 5 6 7 8 9 10 11" at bounding box center [112, 376] width 17 height 19
click at [145, 376] on select "AM PM" at bounding box center [152, 376] width 21 height 19
select select "true"
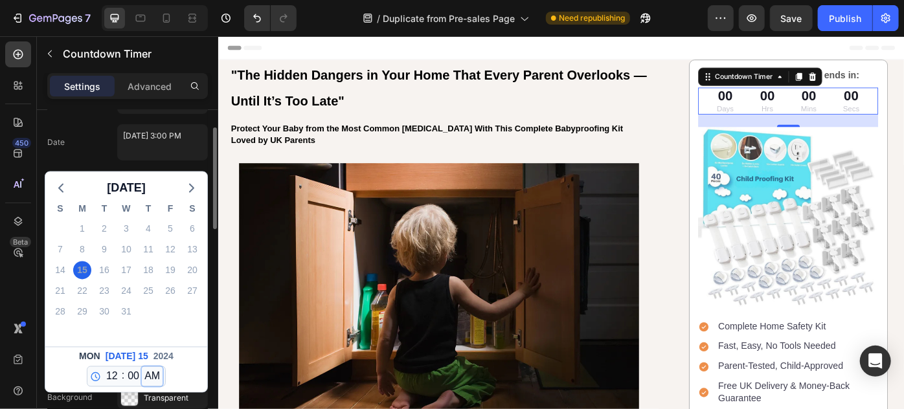
click at [142, 367] on select "AM PM" at bounding box center [152, 376] width 21 height 19
click at [174, 363] on div "Mon Jul 15 2024 12 1 2 3 4 5 6 7 8 9 10 11 : 00 01 02 03 04 05 06 07 08 09 10 1…" at bounding box center [126, 369] width 162 height 45
click at [104, 150] on div "Date July 15 2024 3:00 PM July 2024 S M T W T F S 30 1 2 3 4 5 6 7 8 9 10 11 12…" at bounding box center [127, 142] width 161 height 36
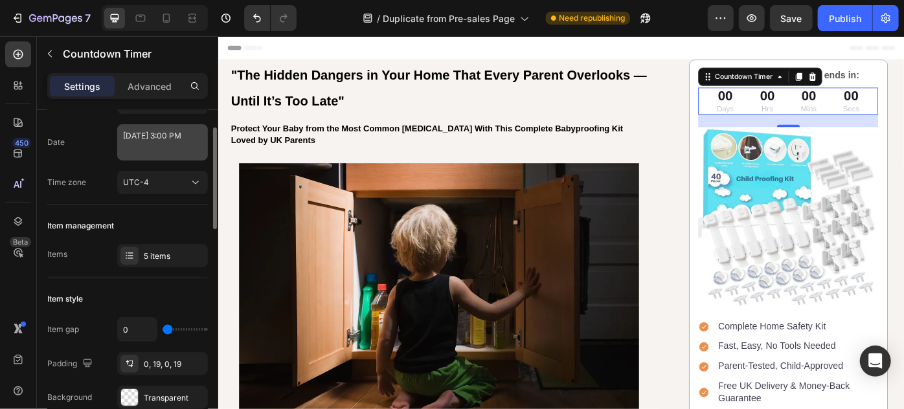
scroll to position [0, 0]
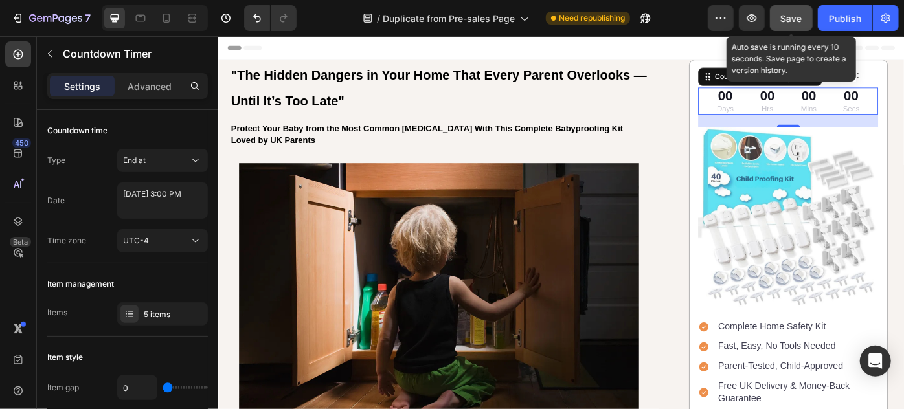
click at [787, 15] on span "Save" at bounding box center [791, 18] width 21 height 11
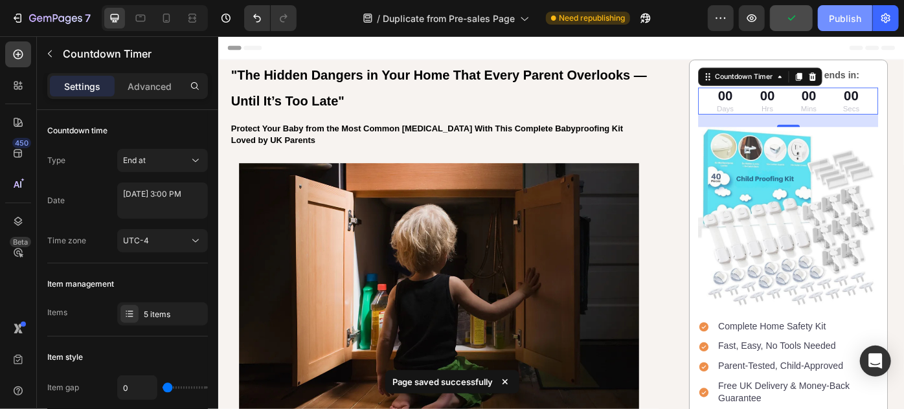
click at [825, 28] on button "Publish" at bounding box center [845, 18] width 54 height 26
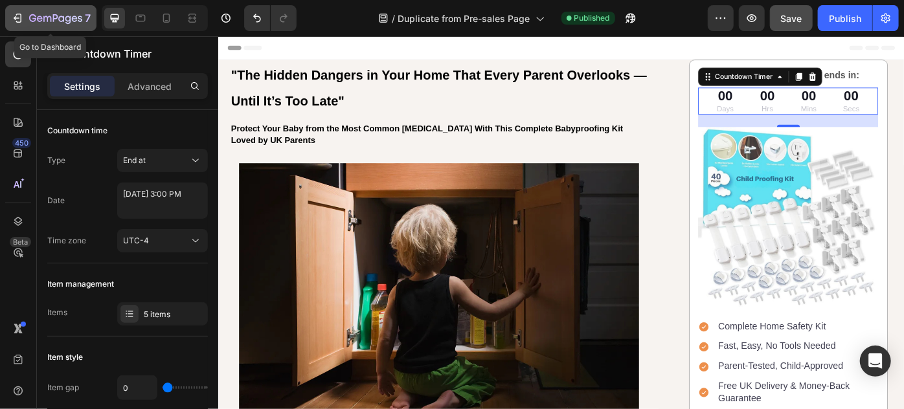
click at [38, 12] on div "7" at bounding box center [60, 18] width 62 height 16
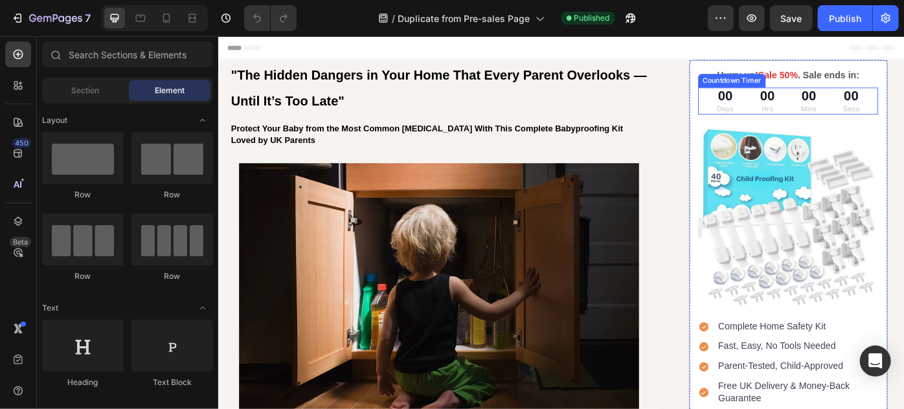
click at [846, 113] on div "00 Hrs" at bounding box center [839, 109] width 41 height 30
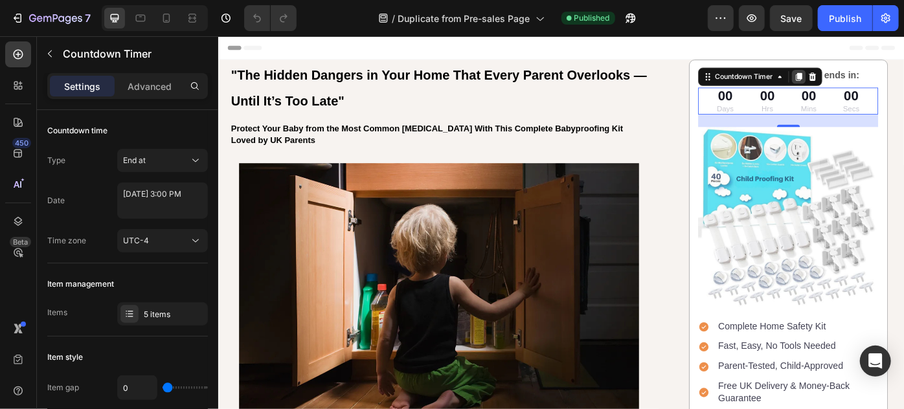
click at [873, 80] on div at bounding box center [876, 82] width 16 height 16
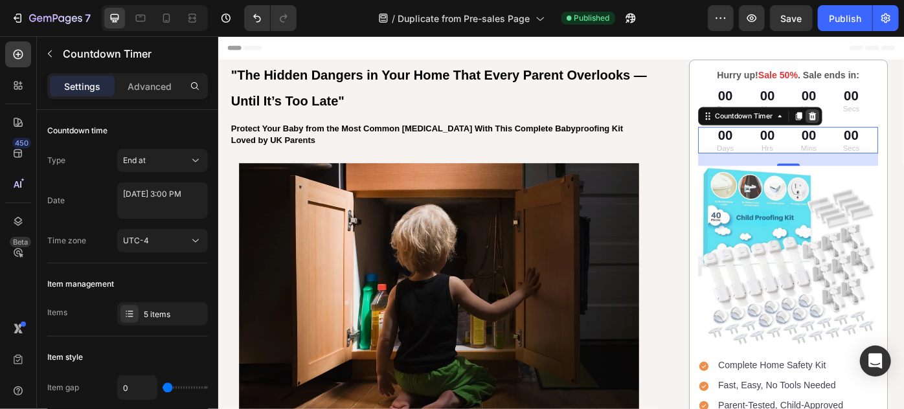
click at [887, 122] on icon at bounding box center [891, 125] width 8 height 9
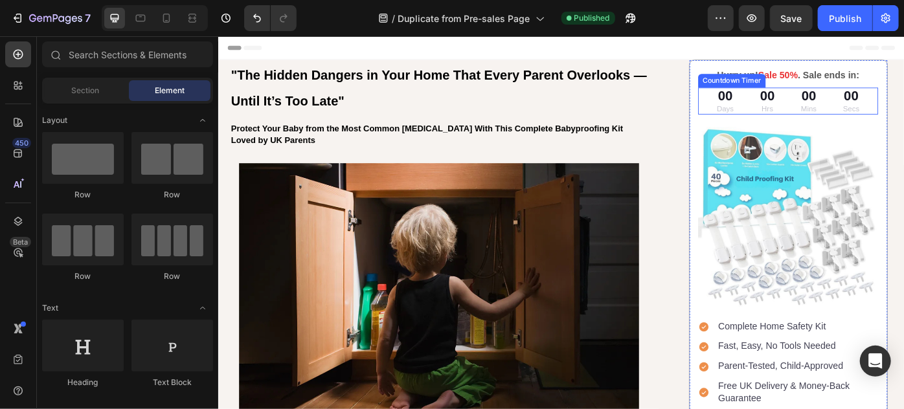
click at [855, 109] on div "00 Days 00 Hrs 00 Mins 00 Secs" at bounding box center [863, 109] width 186 height 30
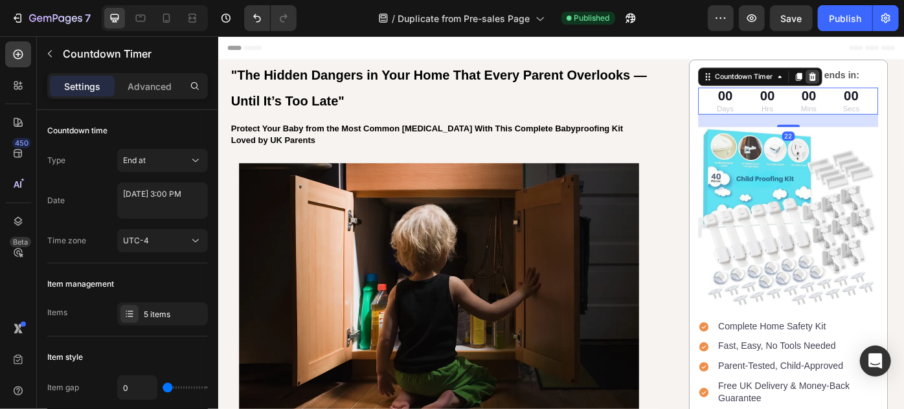
click at [886, 83] on icon at bounding box center [891, 81] width 10 height 10
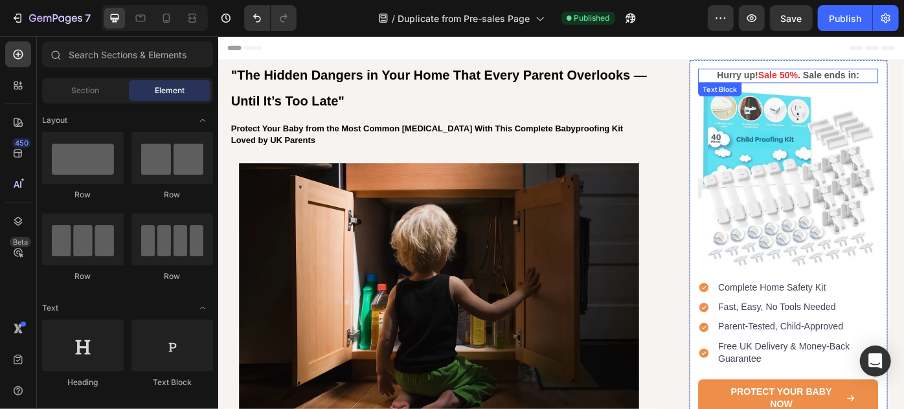
click at [903, 76] on p "Hurry up! Sale 50% . Sale ends in:" at bounding box center [863, 81] width 201 height 14
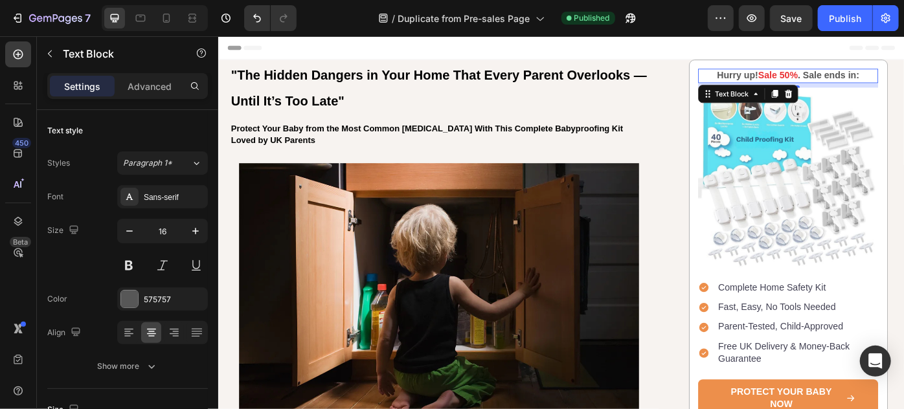
click at [903, 80] on p "Hurry up! Sale 50% . Sale ends in:" at bounding box center [863, 81] width 201 height 14
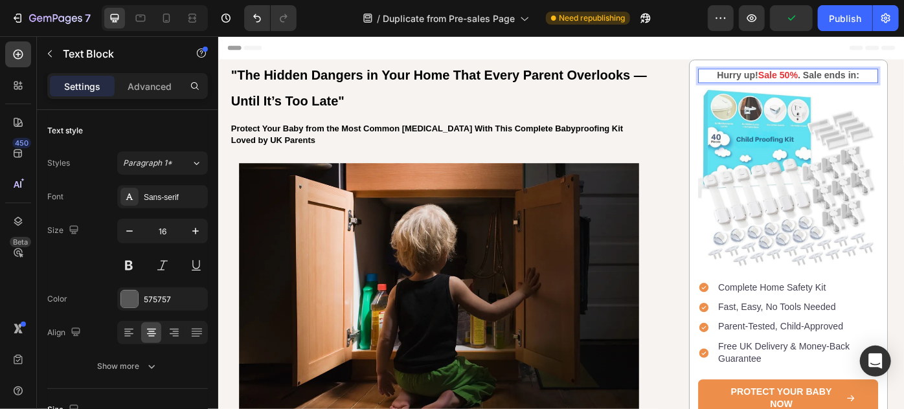
click at [829, 78] on span "Sale 50%" at bounding box center [851, 79] width 45 height 11
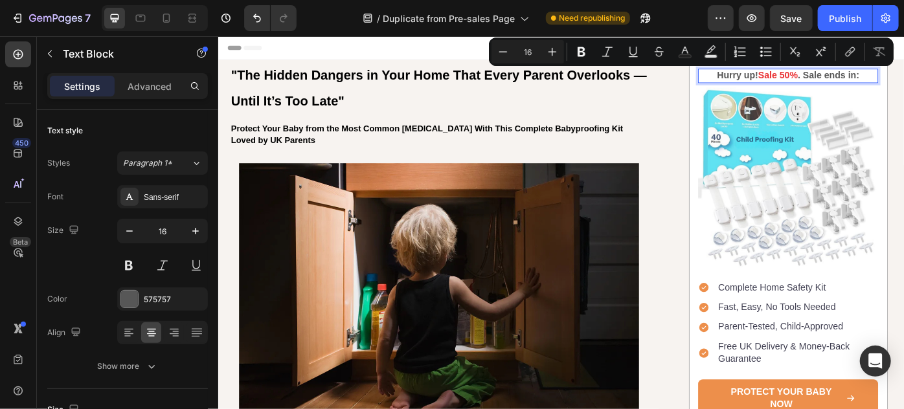
drag, startPoint x: 824, startPoint y: 78, endPoint x: 769, endPoint y: 81, distance: 55.1
click at [769, 81] on p "Hurry up! Sale 50% . Sale ends in:" at bounding box center [863, 81] width 201 height 14
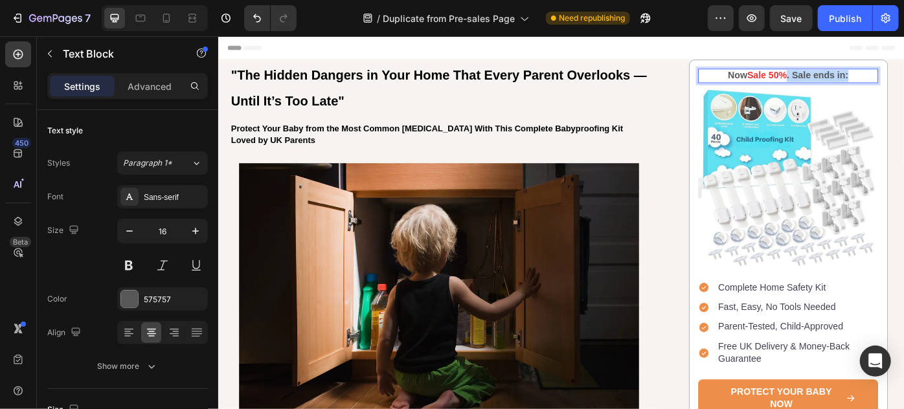
drag, startPoint x: 928, startPoint y: 83, endPoint x: 857, endPoint y: 82, distance: 71.9
click at [857, 82] on p "Now Sale 50% . Sale ends in:" at bounding box center [863, 81] width 201 height 14
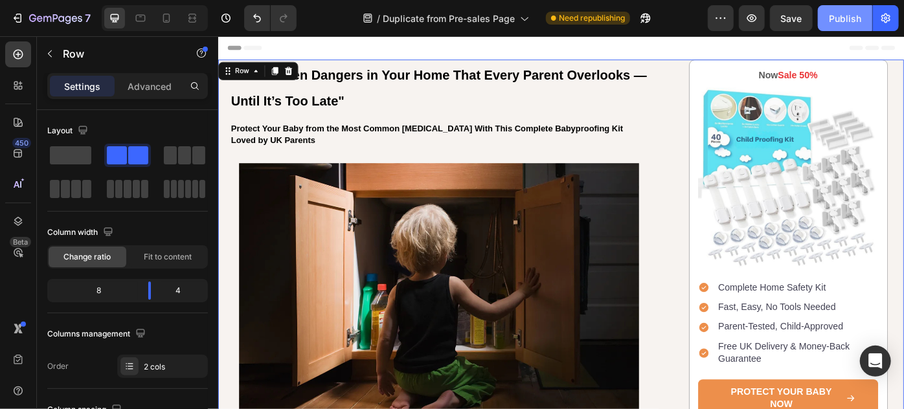
click at [830, 15] on div "Publish" at bounding box center [845, 19] width 32 height 14
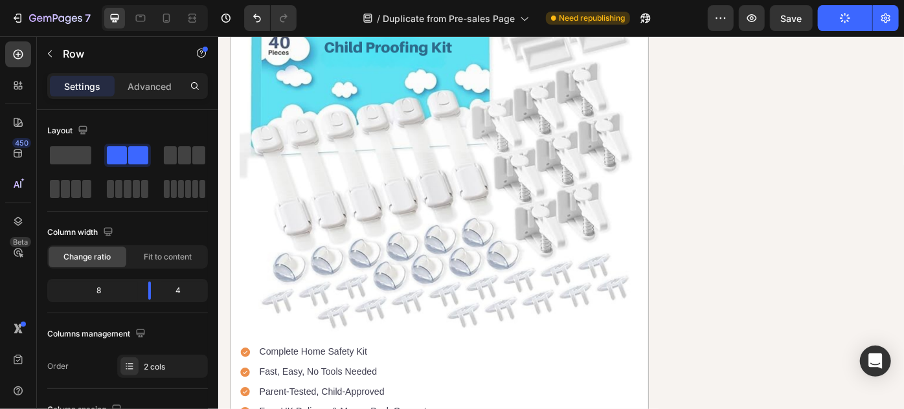
scroll to position [5532, 0]
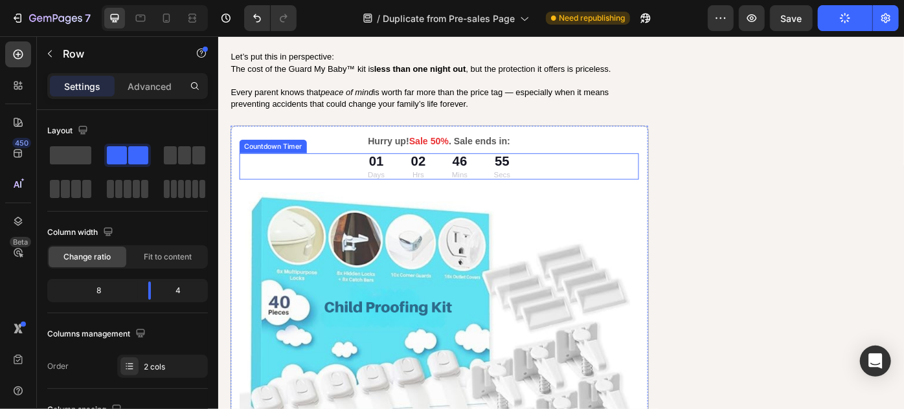
click at [485, 168] on div "46" at bounding box center [490, 177] width 17 height 19
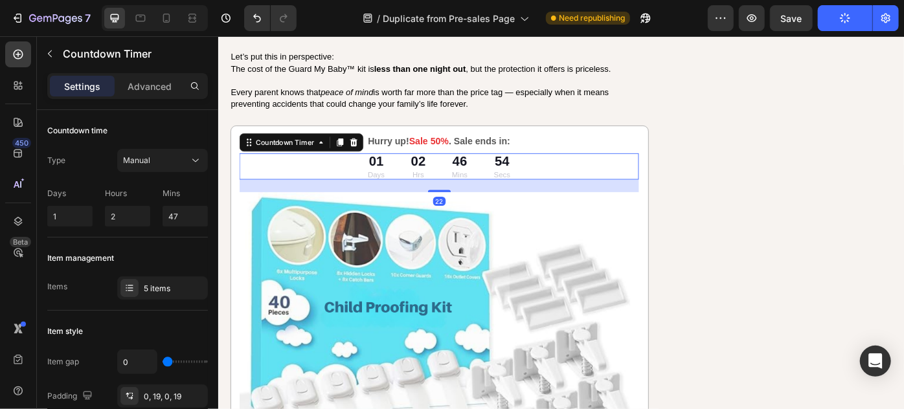
click at [374, 151] on icon at bounding box center [371, 156] width 10 height 10
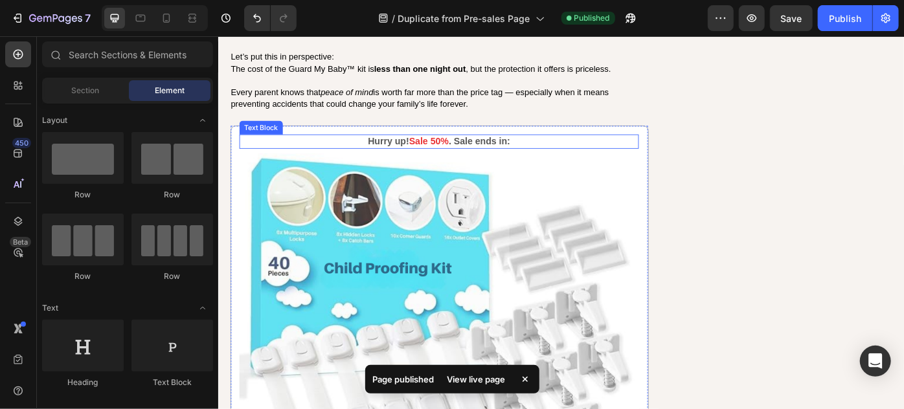
click at [521, 148] on p "Hurry up! Sale 50% . Sale ends in:" at bounding box center [468, 155] width 450 height 14
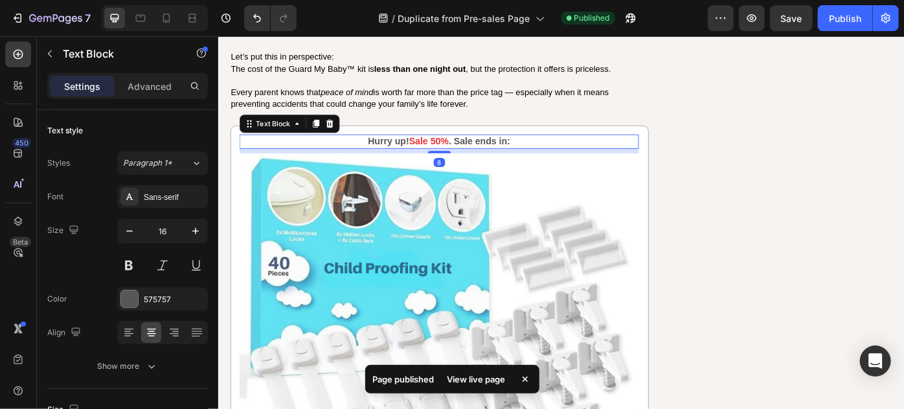
drag, startPoint x: 420, startPoint y: 125, endPoint x: 429, endPoint y: 123, distance: 9.9
click at [420, 148] on p "Hurry up! Sale 50% . Sale ends in:" at bounding box center [468, 155] width 450 height 14
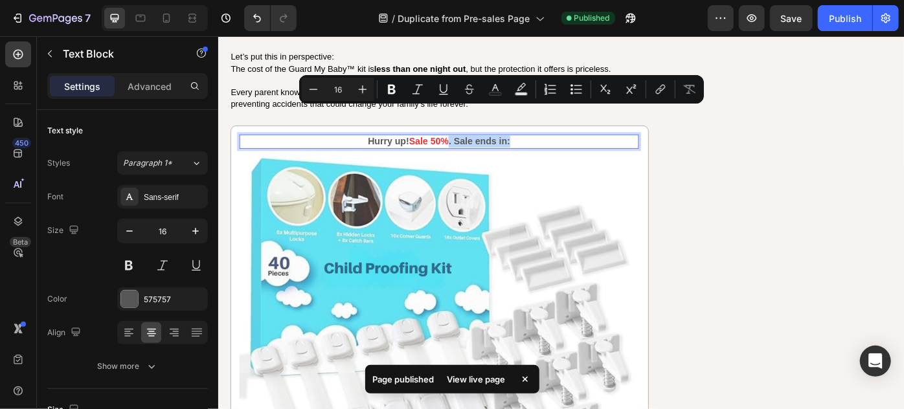
drag, startPoint x: 554, startPoint y: 120, endPoint x: 478, endPoint y: 122, distance: 76.4
click at [478, 148] on p "Hurry up! Sale 50% . Sale ends in:" at bounding box center [468, 155] width 450 height 14
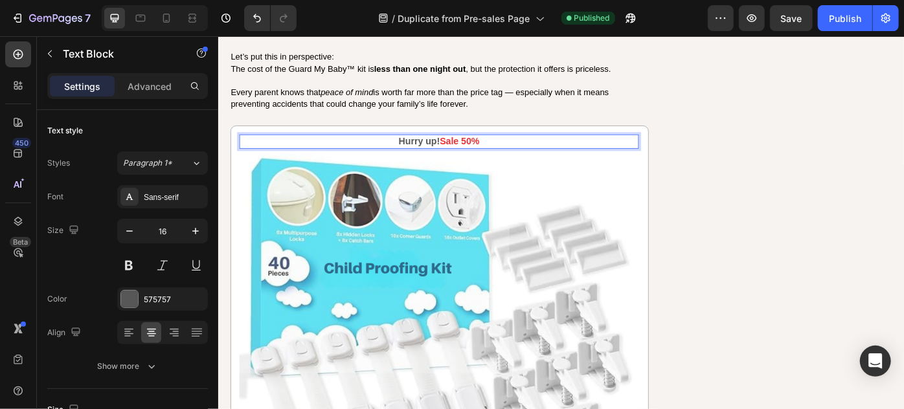
click at [541, 148] on p "Hurry up! Sale 50%" at bounding box center [468, 155] width 450 height 14
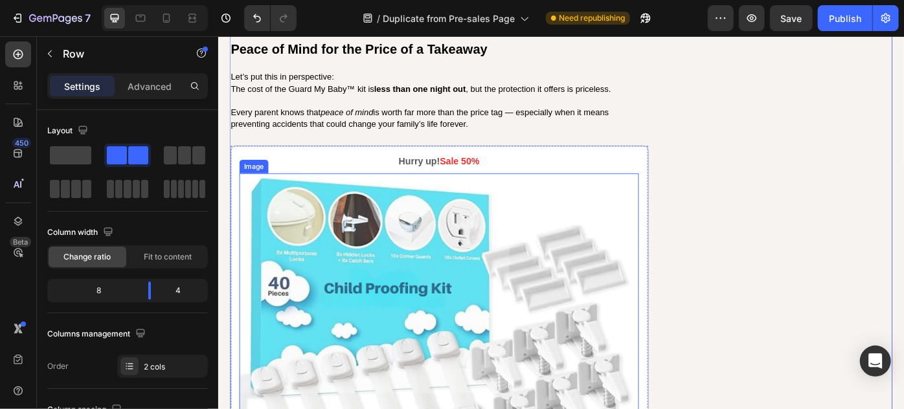
scroll to position [5490, 0]
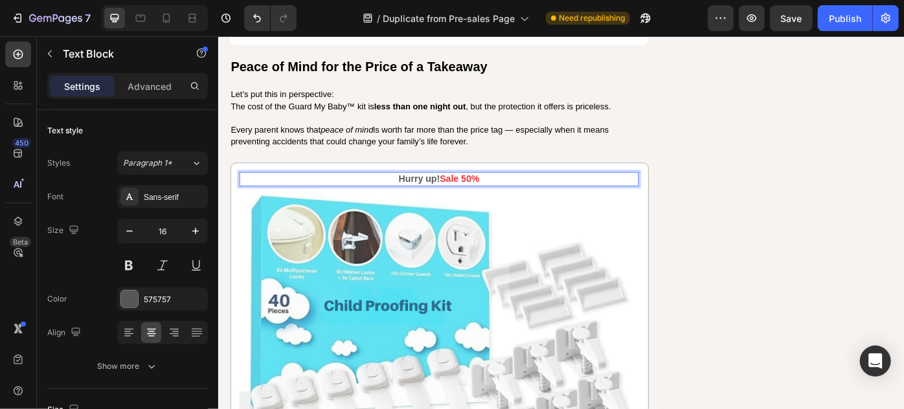
click at [464, 190] on p "Hurry up! Sale 50%" at bounding box center [468, 197] width 450 height 14
drag, startPoint x: 464, startPoint y: 163, endPoint x: 407, endPoint y: 163, distance: 57.0
click at [407, 190] on p "Hurry up! Sale 50%" at bounding box center [468, 197] width 450 height 14
click at [528, 190] on p "Only now Sale 50%" at bounding box center [468, 197] width 450 height 14
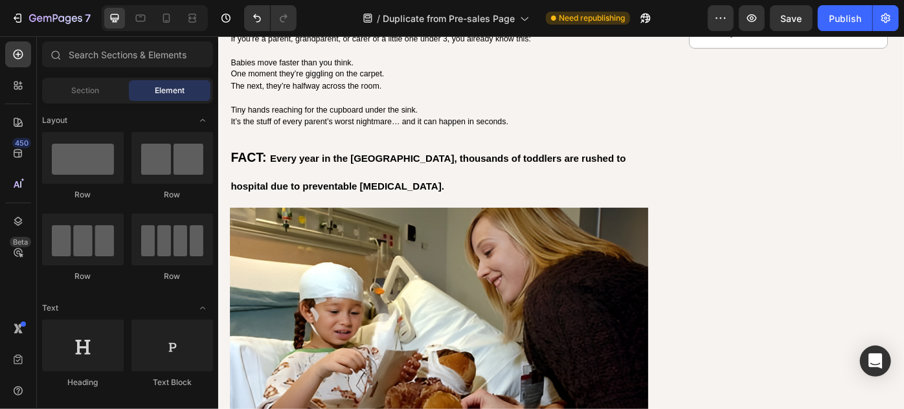
scroll to position [0, 0]
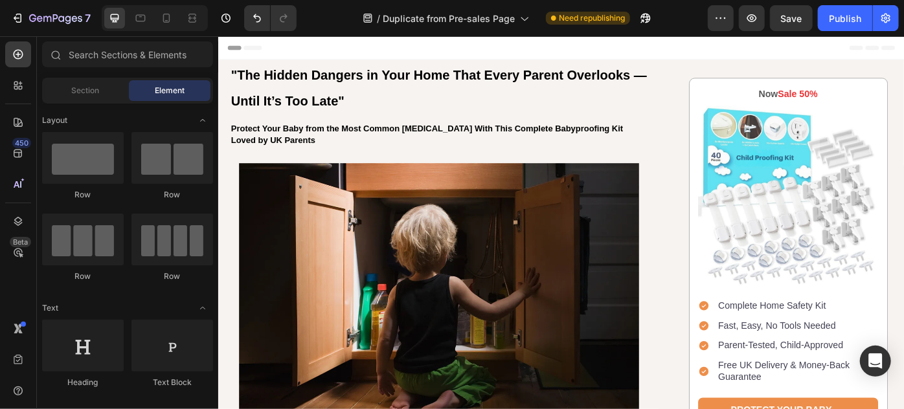
drag, startPoint x: 989, startPoint y: 365, endPoint x: 1107, endPoint y: 58, distance: 329.0
click at [819, 115] on img at bounding box center [863, 217] width 204 height 204
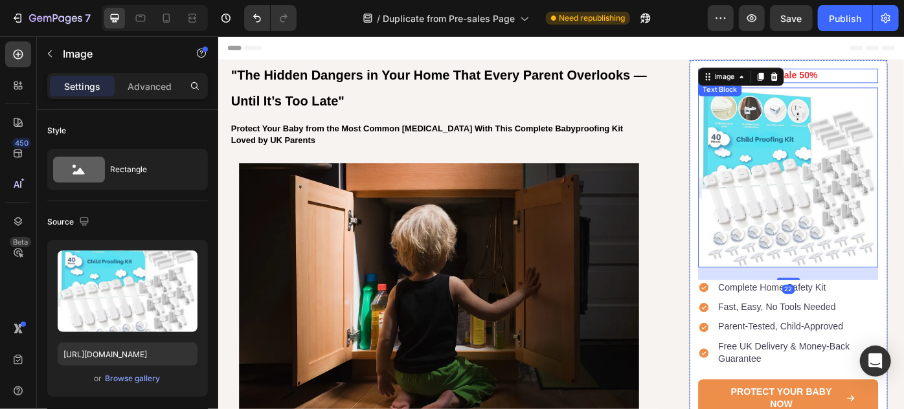
click at [871, 76] on span "Sale 50%" at bounding box center [874, 79] width 45 height 11
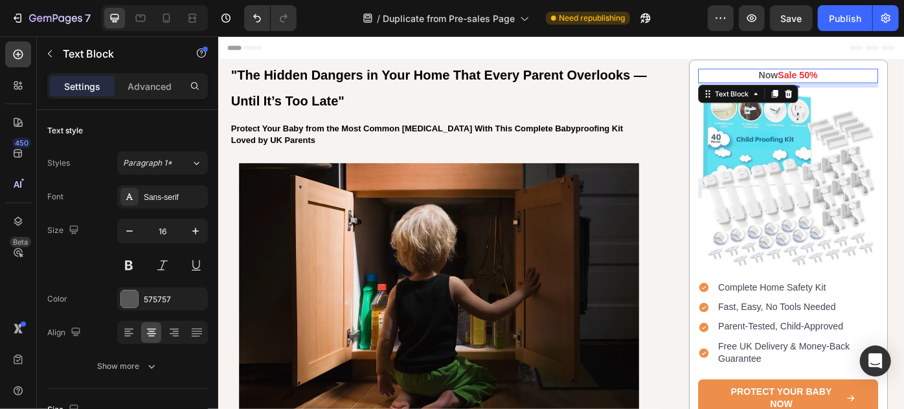
click at [815, 82] on p "Now Sale 50%" at bounding box center [863, 81] width 201 height 14
click at [903, 73] on div "Only Now Sale 50%" at bounding box center [863, 81] width 204 height 16
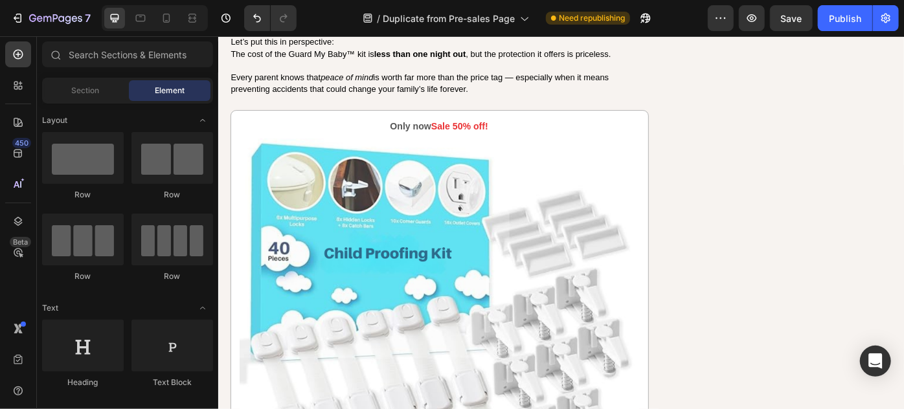
scroll to position [5492, 0]
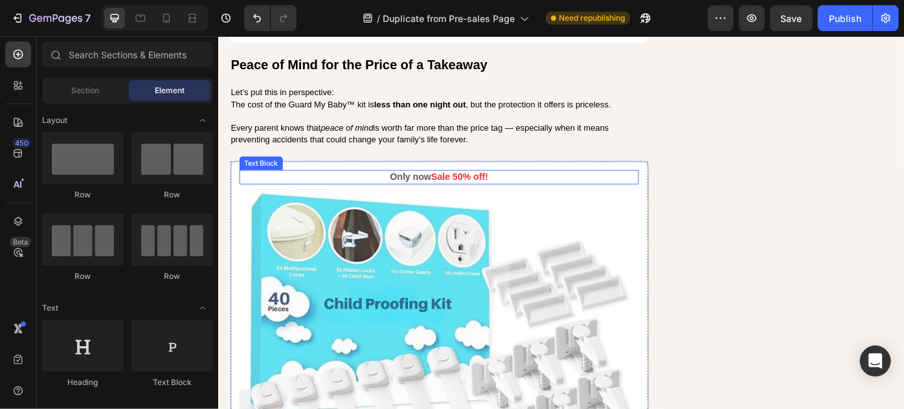
click at [439, 188] on p "Only now Sale 50% off!" at bounding box center [468, 195] width 450 height 14
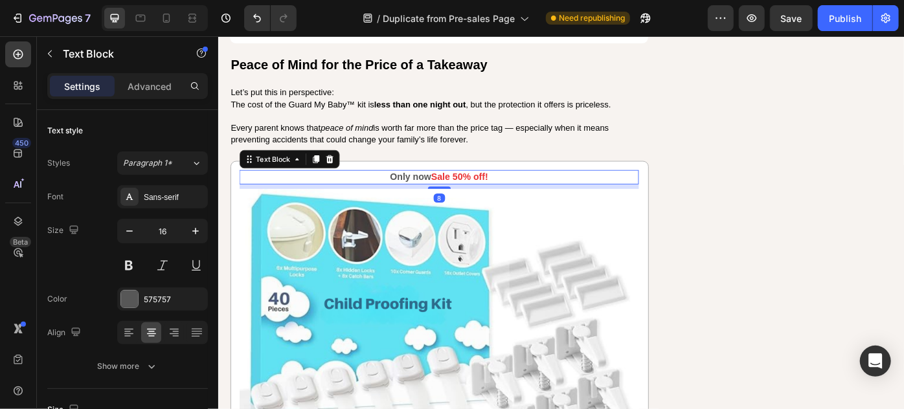
click at [435, 188] on p "Only now Sale 50% off!" at bounding box center [468, 195] width 450 height 14
click at [520, 189] on span "Sale 50% off!" at bounding box center [491, 194] width 65 height 11
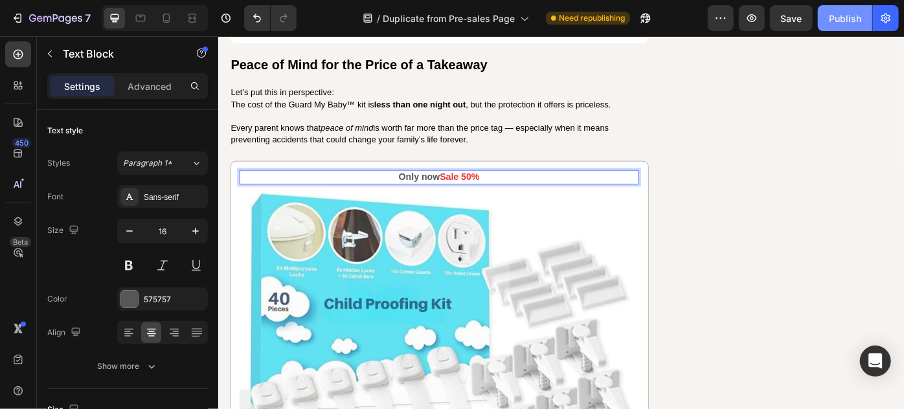
click at [848, 17] on div "Publish" at bounding box center [845, 19] width 32 height 14
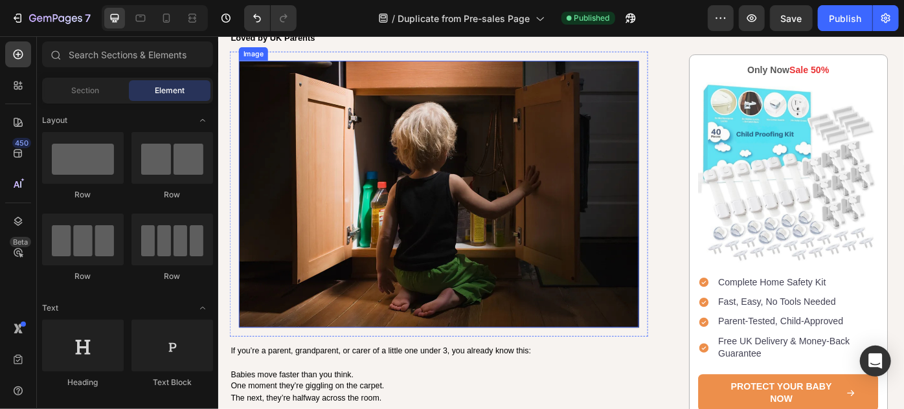
scroll to position [117, 0]
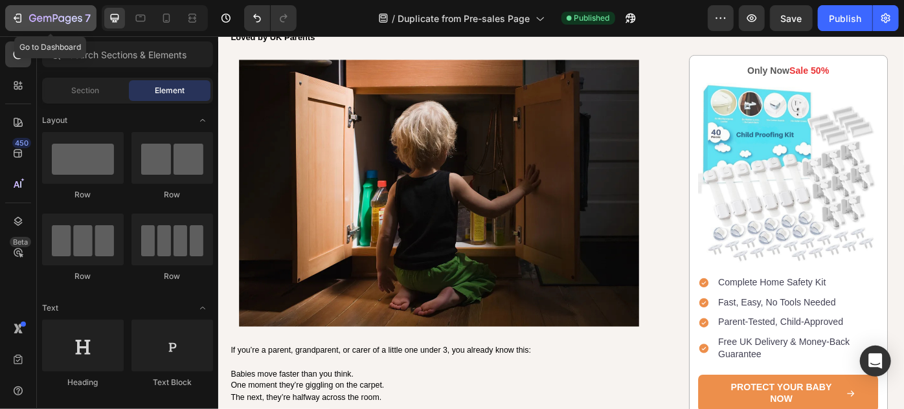
click at [27, 22] on div "7" at bounding box center [51, 18] width 80 height 16
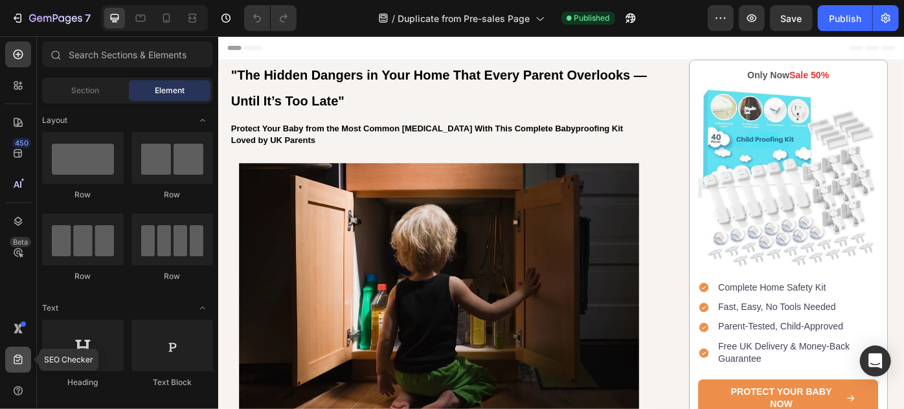
click at [17, 358] on icon at bounding box center [18, 360] width 13 height 13
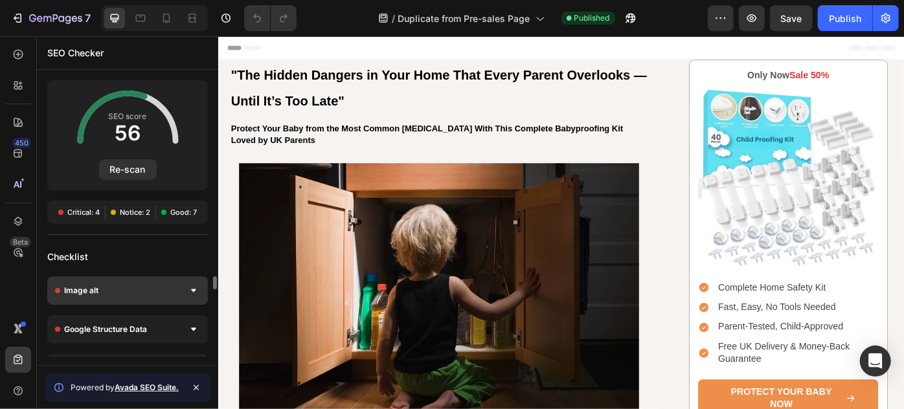
scroll to position [58, 0]
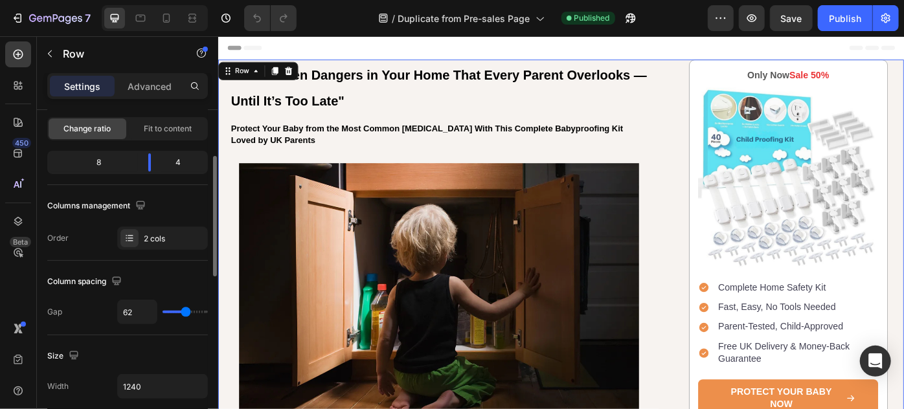
scroll to position [0, 0]
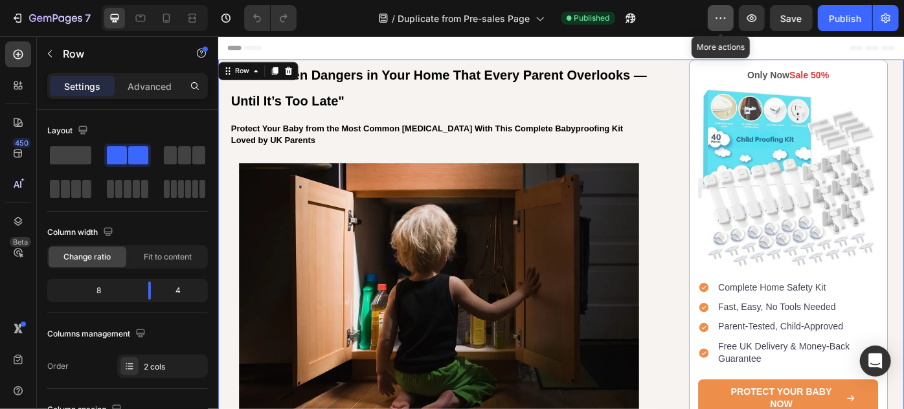
click at [716, 17] on icon "button" at bounding box center [720, 18] width 13 height 13
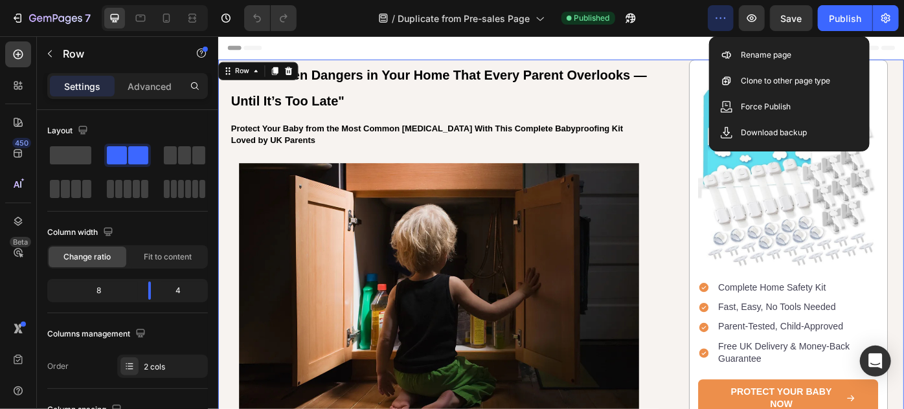
click at [890, 23] on icon "button" at bounding box center [885, 18] width 13 height 13
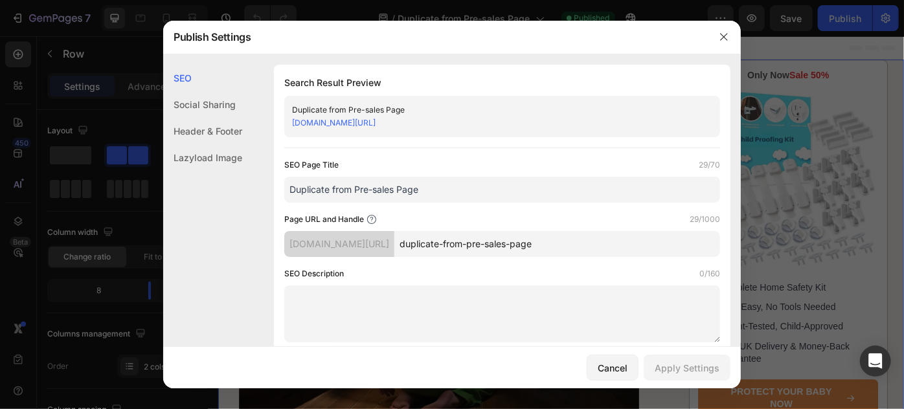
scroll to position [58, 0]
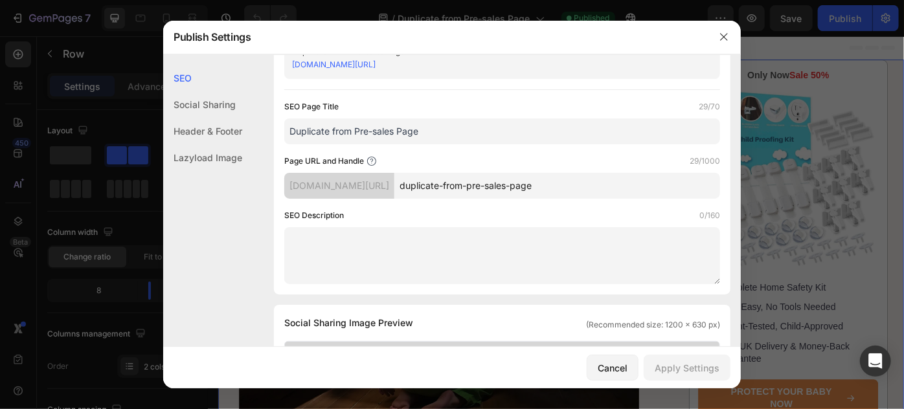
drag, startPoint x: 593, startPoint y: 183, endPoint x: 421, endPoint y: 199, distance: 173.0
click at [421, 199] on div "SEO Page Title 29/70 Duplicate from Pre-sales Page Page URL and Handle 29/1000 …" at bounding box center [502, 192] width 436 height 184
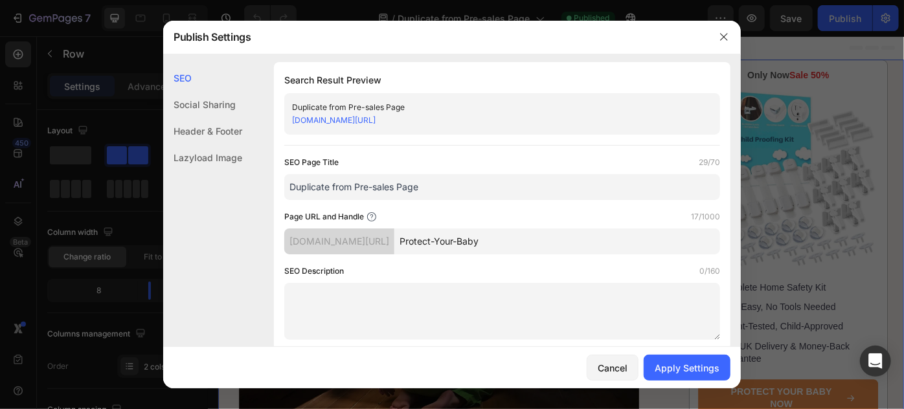
scroll to position [0, 0]
type input "Protect-Your-Baby"
click at [205, 102] on div "Social Sharing" at bounding box center [202, 104] width 79 height 27
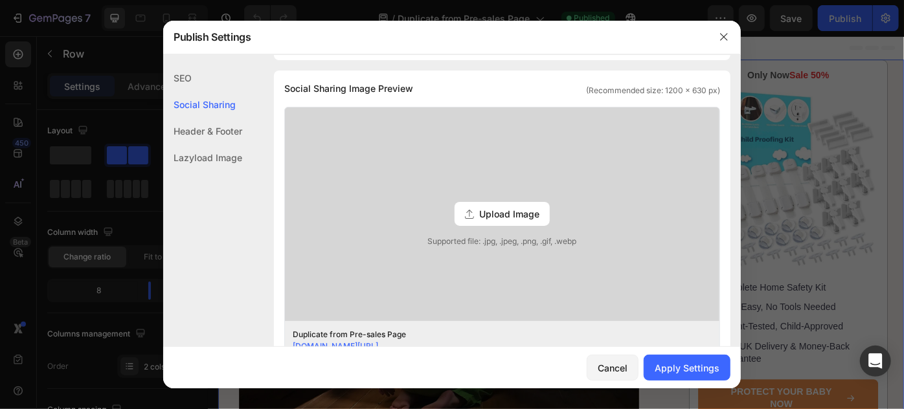
scroll to position [295, 0]
click at [183, 76] on div "SEO" at bounding box center [202, 78] width 79 height 27
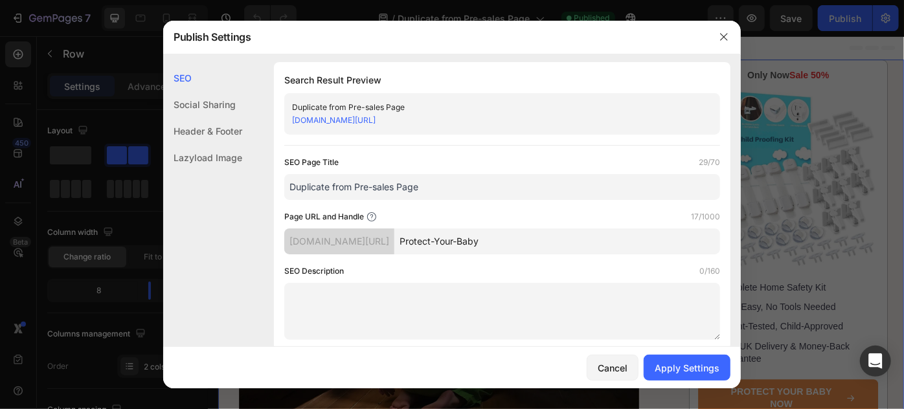
scroll to position [0, 0]
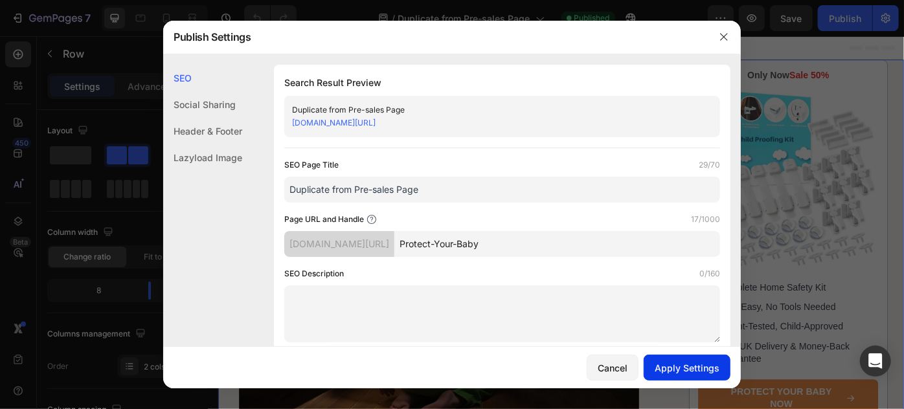
click at [666, 362] on div "Apply Settings" at bounding box center [687, 368] width 65 height 14
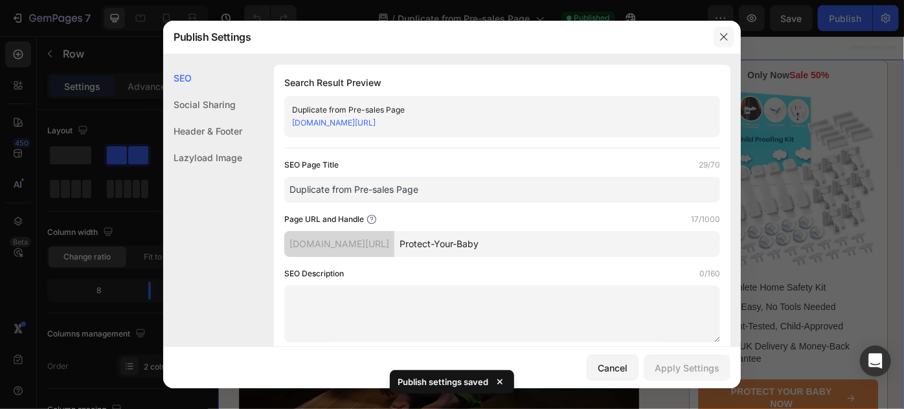
click at [725, 34] on icon "button" at bounding box center [724, 37] width 10 height 10
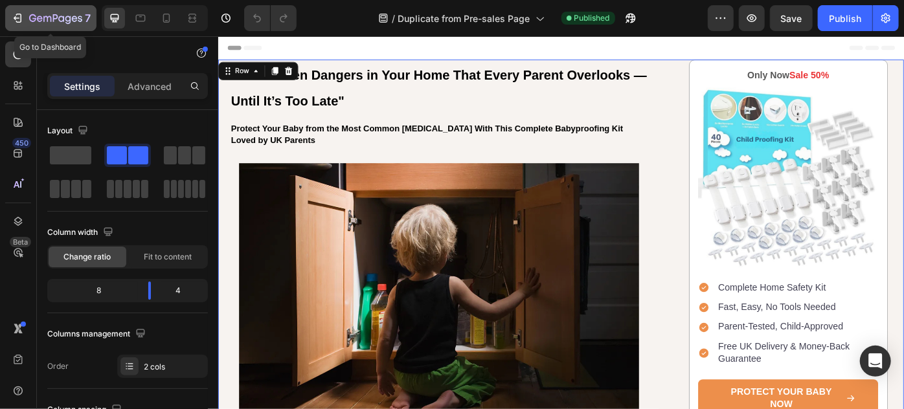
click at [30, 12] on div "7" at bounding box center [60, 18] width 62 height 16
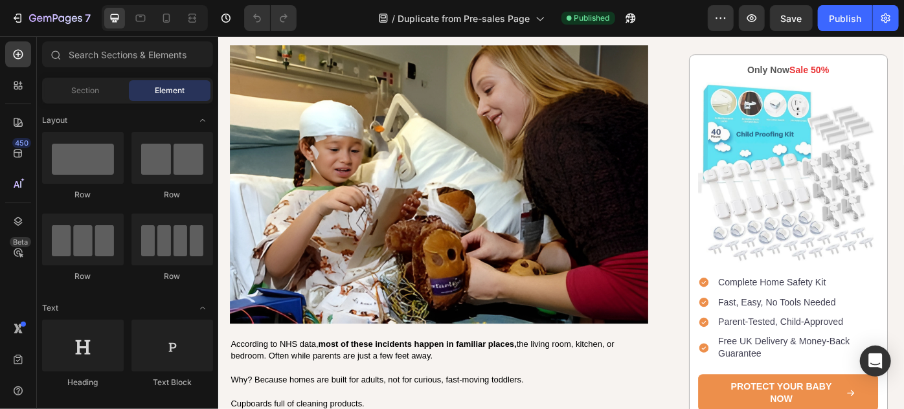
scroll to position [353, 0]
click at [376, 27] on strong "Every year in the [GEOGRAPHIC_DATA], thousands of toddlers are rushed to hospit…" at bounding box center [455, 5] width 447 height 44
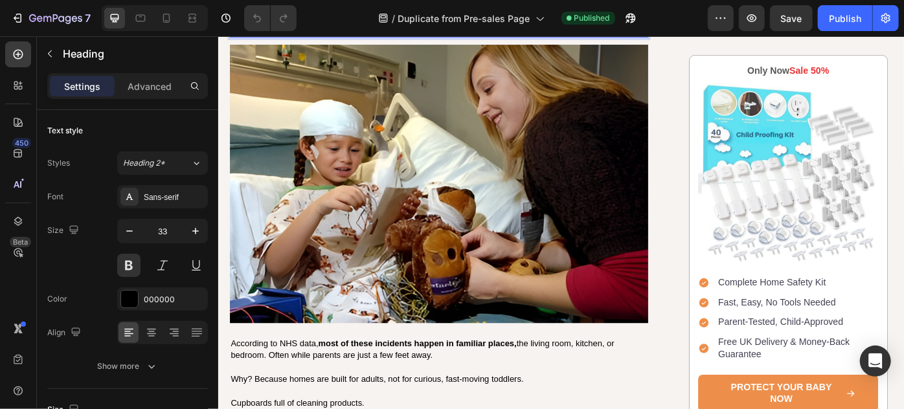
click at [376, 27] on strong "Every year in the [GEOGRAPHIC_DATA], thousands of toddlers are rushed to hospit…" at bounding box center [455, 5] width 447 height 44
click at [337, 27] on strong "Every year in the worldwide, thousands of toddlers are rushed to hospital due t…" at bounding box center [465, 5] width 466 height 44
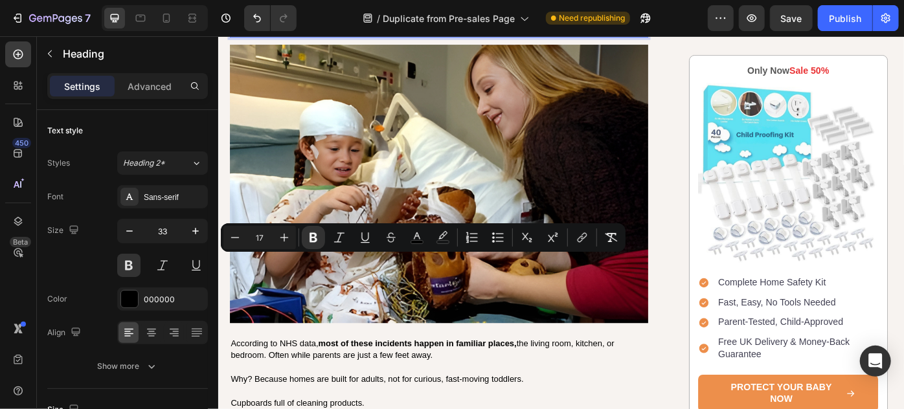
drag, startPoint x: 337, startPoint y: 289, endPoint x: 352, endPoint y: 291, distance: 14.4
click at [352, 27] on strong "Every year in the worldwide, thousands of toddlers are rushed to hospital due t…" at bounding box center [465, 5] width 466 height 44
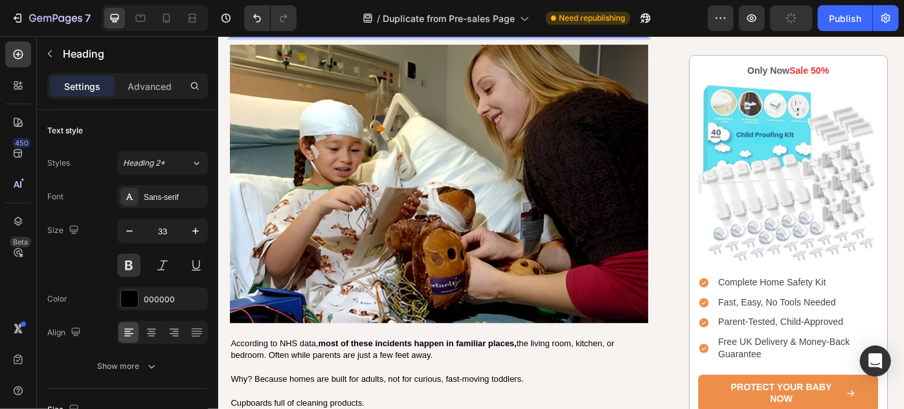
click at [366, 27] on strong "Every year worldwide, thousands of toddlers are rushed to hospital due to preve…" at bounding box center [448, 5] width 432 height 44
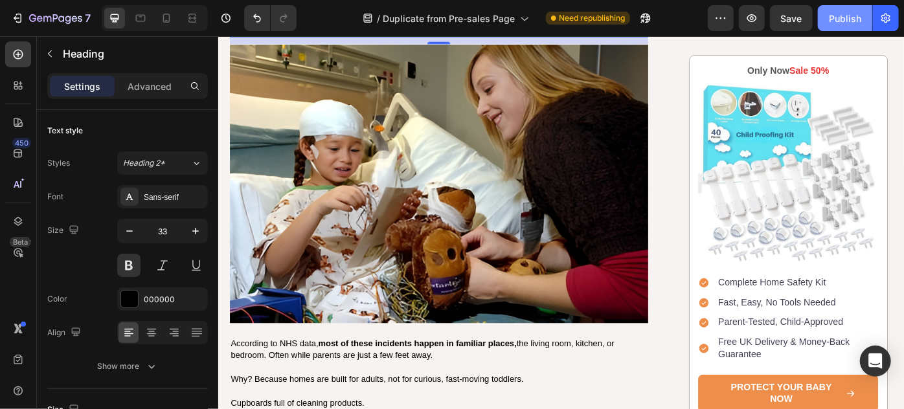
click at [833, 21] on div "Publish" at bounding box center [845, 19] width 32 height 14
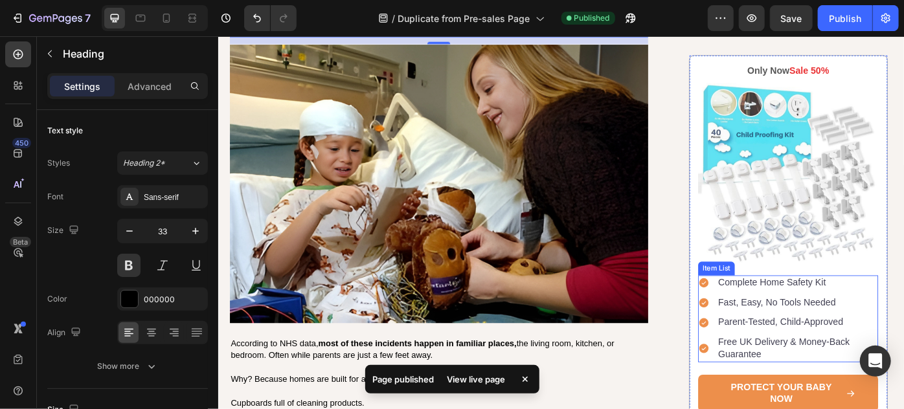
click at [814, 383] on p "Free UK Delivery & Money-Back Guarantee" at bounding box center [873, 389] width 179 height 27
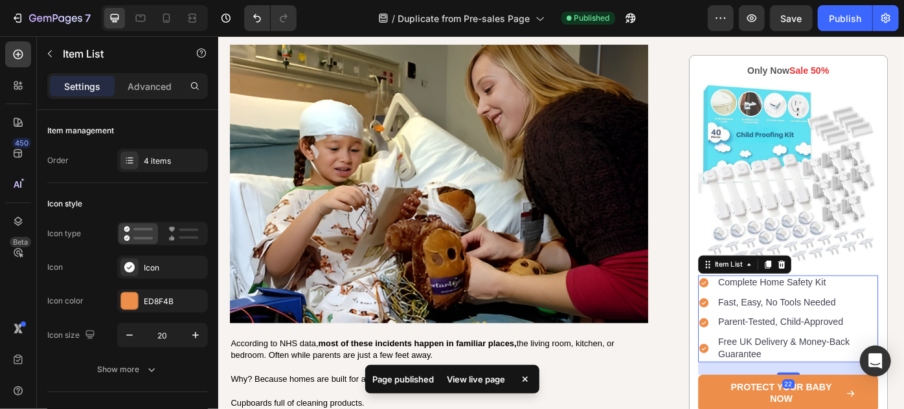
click at [814, 383] on p "Free UK Delivery & Money-Back Guarantee" at bounding box center [873, 389] width 179 height 27
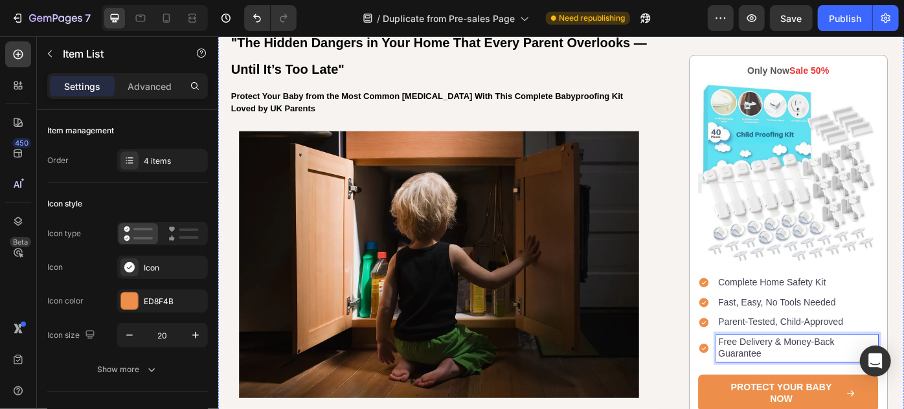
scroll to position [0, 0]
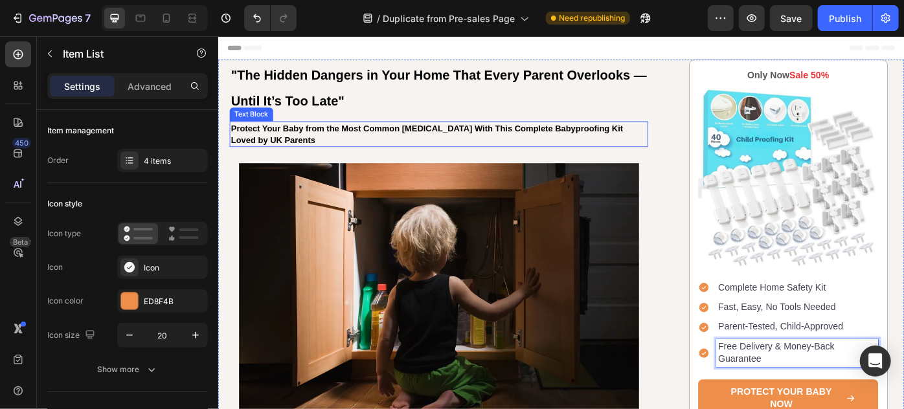
click at [287, 152] on strong "Protect Your Baby from the Most Common [MEDICAL_DATA] With This Complete Babypr…" at bounding box center [454, 147] width 444 height 24
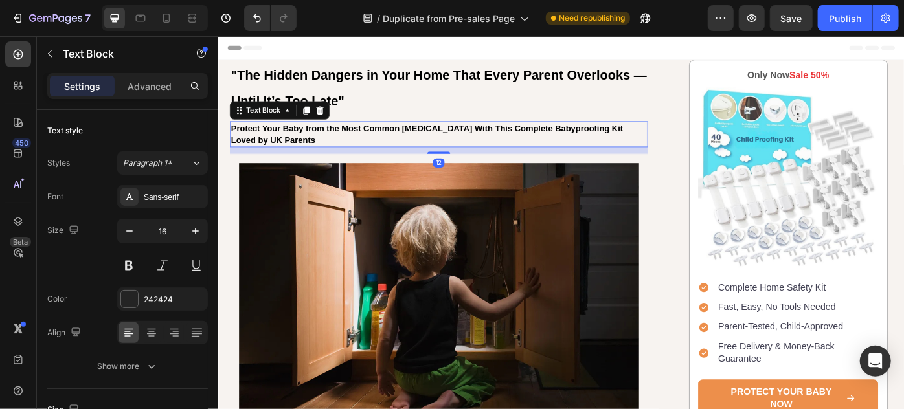
click at [289, 153] on strong "Protect Your Baby from the Most Common [MEDICAL_DATA] With This Complete Babypr…" at bounding box center [454, 147] width 444 height 24
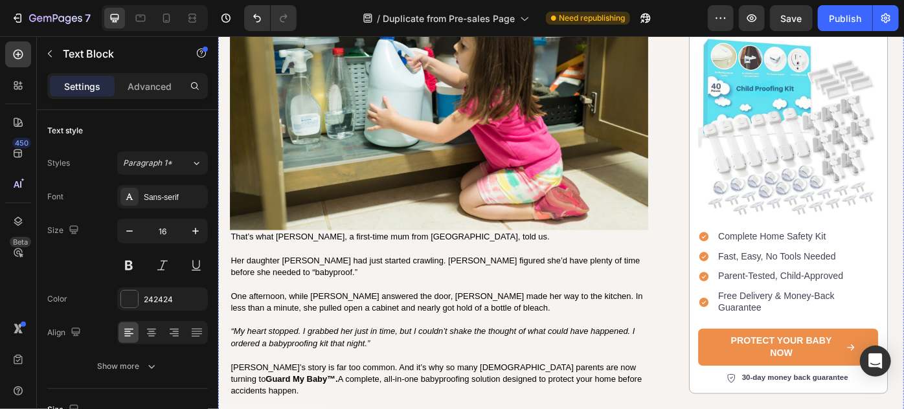
scroll to position [1412, 0]
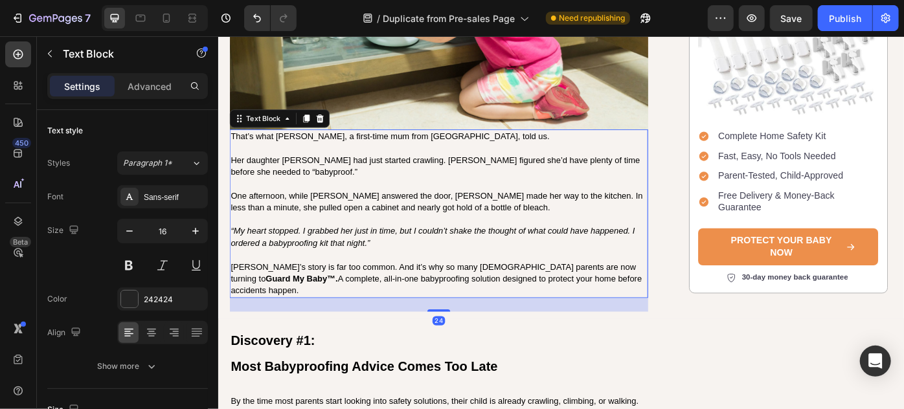
click at [471, 292] on span "[PERSON_NAME]’s story is far too common. And it’s why so many [DEMOGRAPHIC_DATA…" at bounding box center [465, 311] width 466 height 38
click at [477, 292] on span "[PERSON_NAME]’s story is far too common. And it’s why so many [DEMOGRAPHIC_DATA…" at bounding box center [465, 311] width 466 height 38
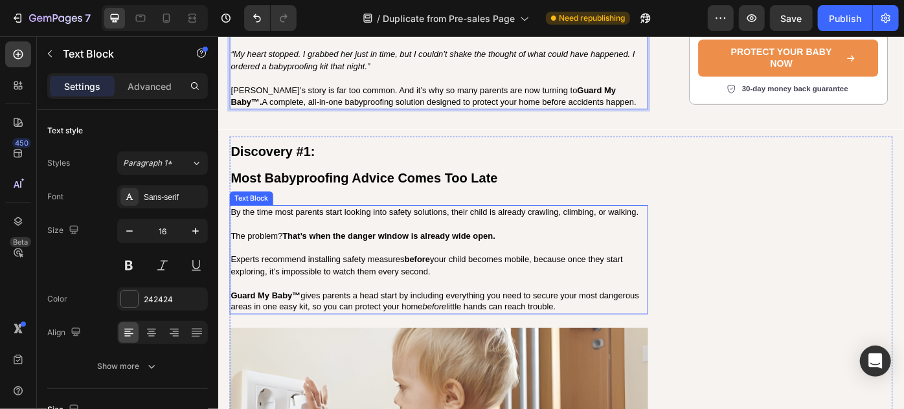
scroll to position [1648, 0]
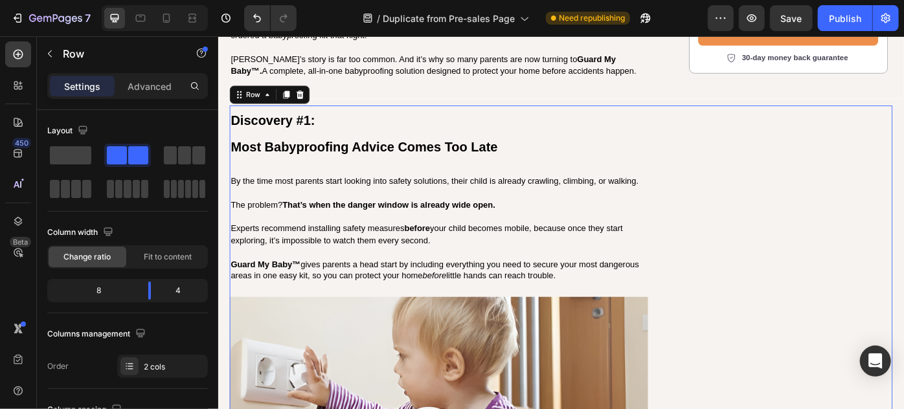
scroll to position [4119, 0]
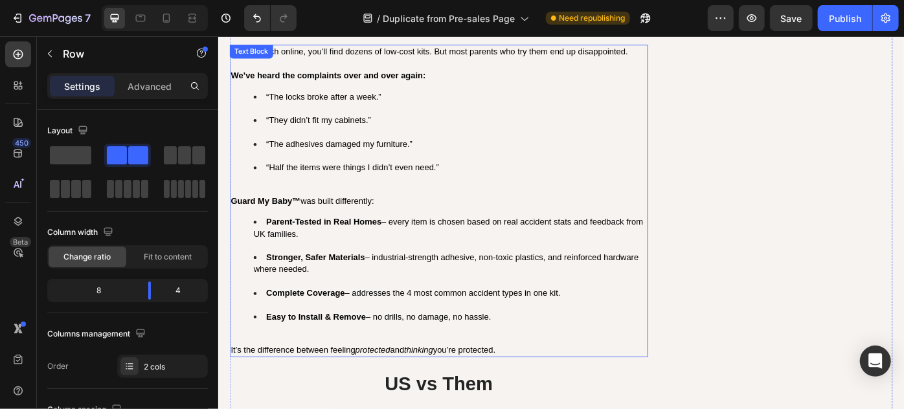
click at [287, 250] on span "Parent-Tested in Real Homes – every item is chosen based on real accident stats…" at bounding box center [479, 253] width 442 height 24
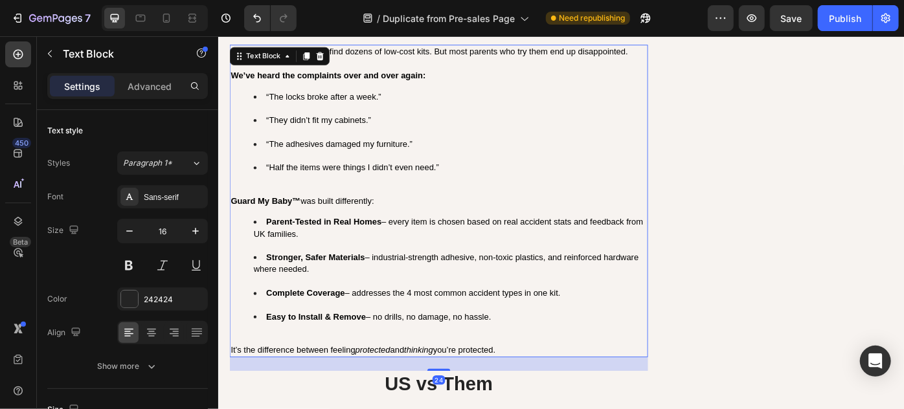
click at [291, 245] on span "Parent-Tested in Real Homes – every item is chosen based on real accident stats…" at bounding box center [479, 253] width 442 height 24
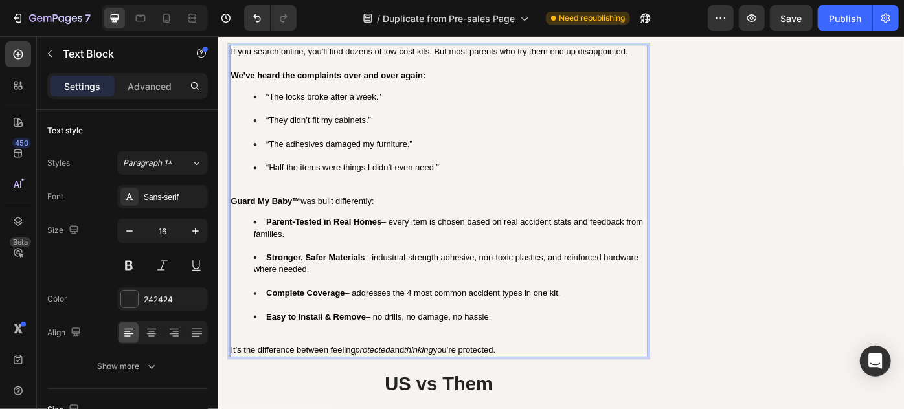
scroll to position [4721, 0]
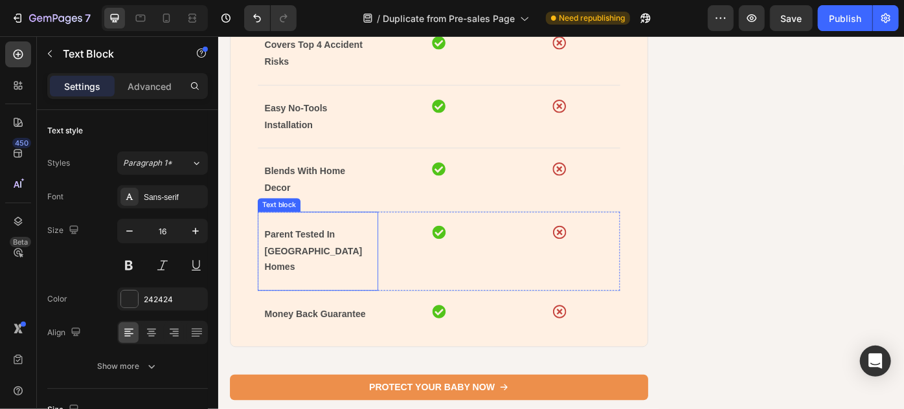
click at [371, 251] on p "Parent Tested In [GEOGRAPHIC_DATA] Homes" at bounding box center [330, 279] width 121 height 56
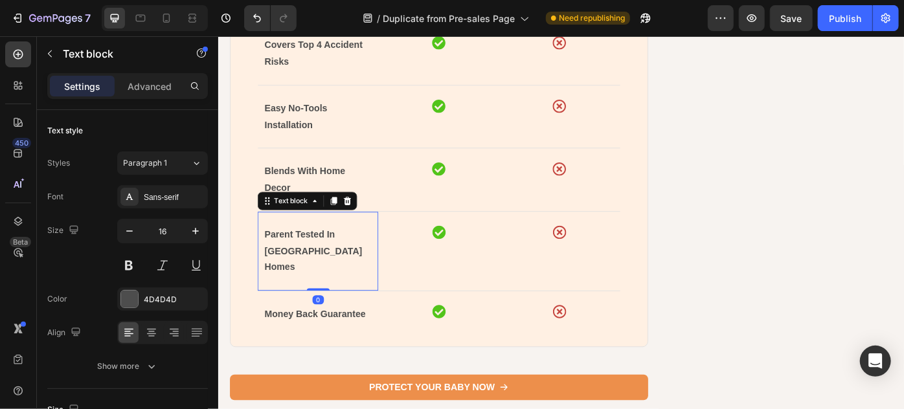
click at [365, 254] on strong "Parent Tested In [GEOGRAPHIC_DATA] Homes" at bounding box center [325, 278] width 111 height 49
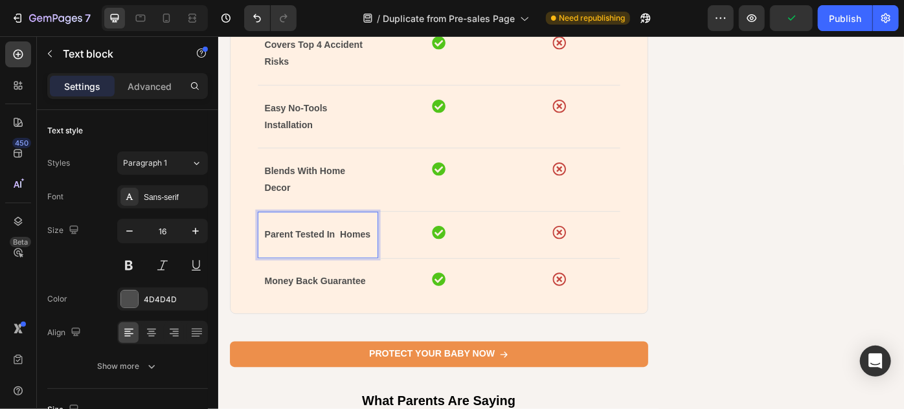
click at [271, 265] on strong "Parent Tested In Homes" at bounding box center [330, 259] width 120 height 11
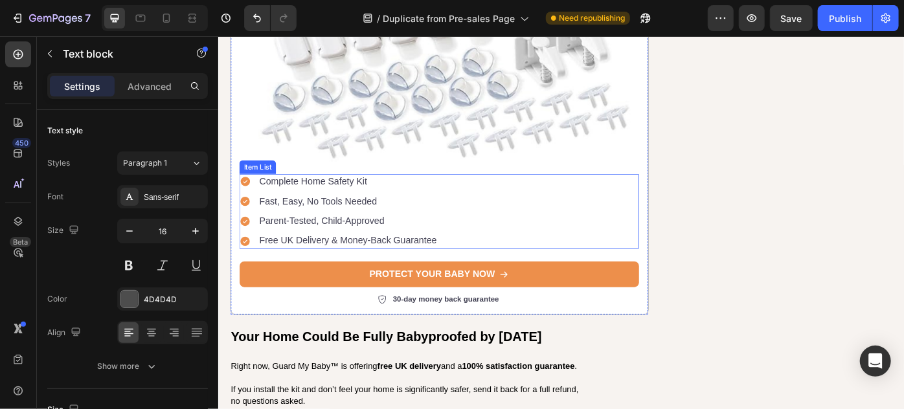
click at [303, 261] on p "Free UK Delivery & Money-Back Guarantee" at bounding box center [364, 268] width 201 height 14
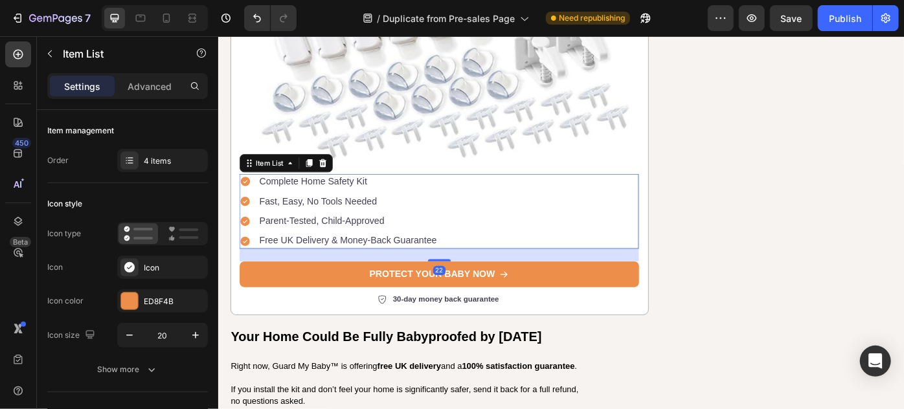
click at [297, 261] on p "Free UK Delivery & Money-Back Guarantee" at bounding box center [364, 268] width 201 height 14
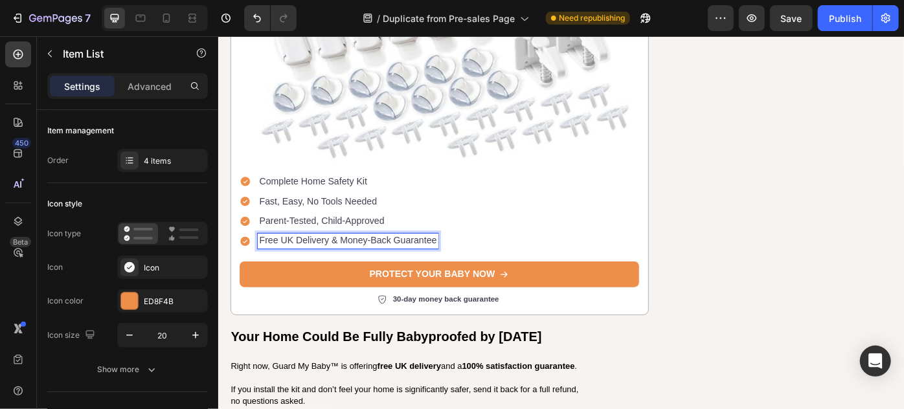
click at [302, 261] on p "Free UK Delivery & Money-Back Guarantee" at bounding box center [364, 268] width 201 height 14
click at [302, 261] on p "Free Delivery & Money-Back Guarantee" at bounding box center [357, 268] width 186 height 14
click at [285, 259] on div "Free Dlivery & Money-Back Guarantee" at bounding box center [354, 267] width 185 height 17
click at [290, 261] on p "Free Delivery & Money-Back Guarantee" at bounding box center [357, 268] width 186 height 14
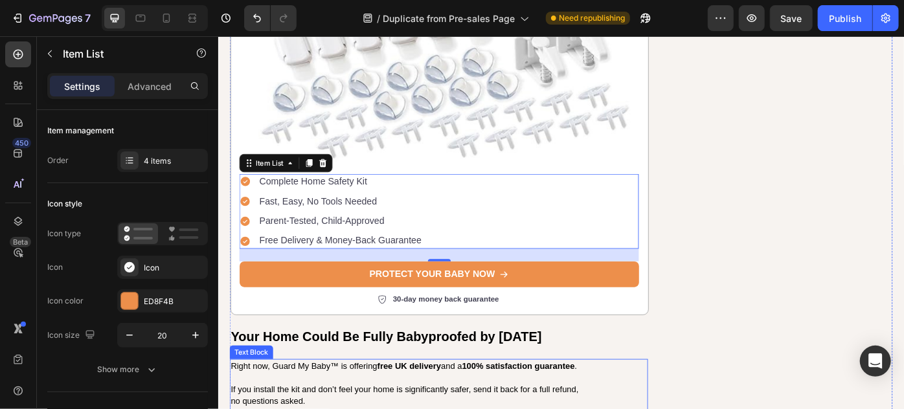
click at [434, 404] on strong "free UK delivery" at bounding box center [434, 409] width 73 height 10
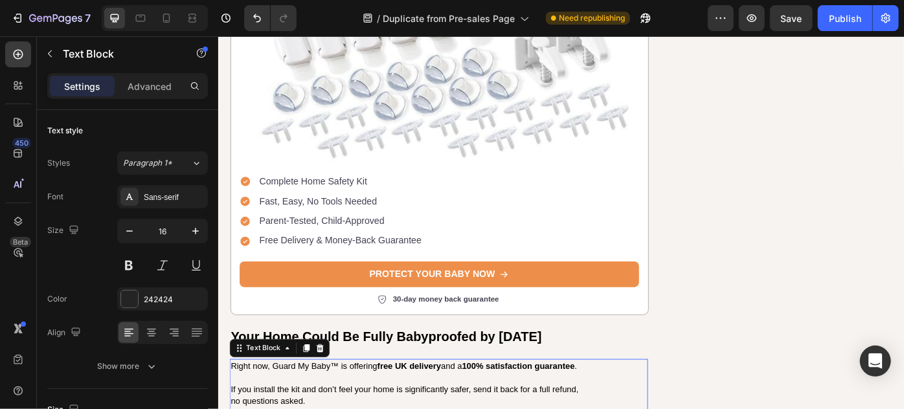
click at [434, 404] on strong "free UK delivery" at bounding box center [434, 409] width 73 height 10
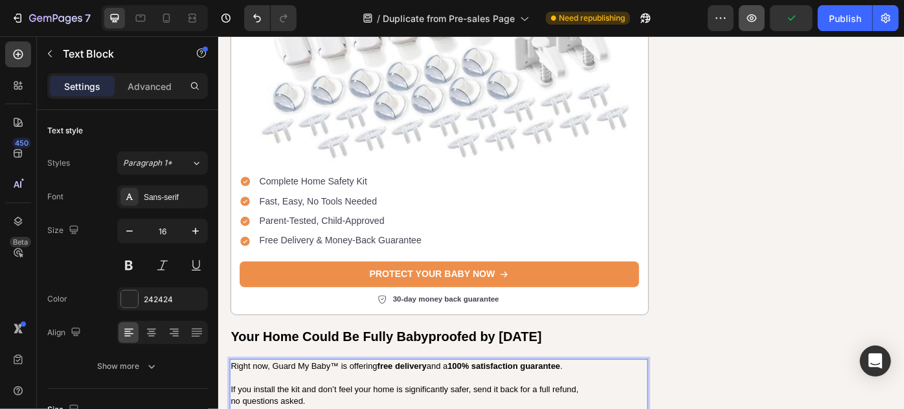
scroll to position [6620, 0]
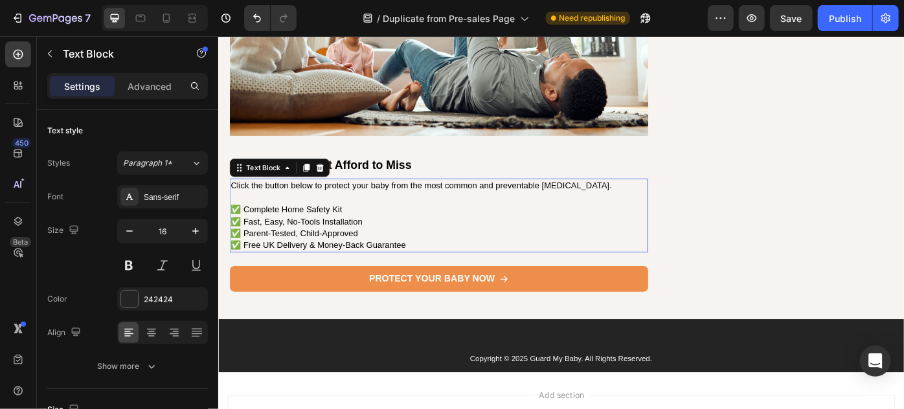
click at [283, 267] on span "✅ Free UK Delivery & Money-Back Guarantee" at bounding box center [331, 272] width 198 height 10
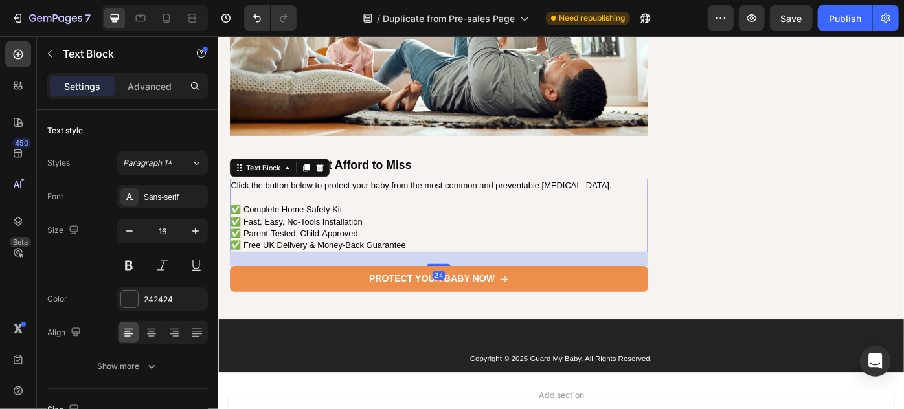
click at [278, 267] on span "✅ Free UK Delivery & Money-Back Guarantee" at bounding box center [331, 272] width 198 height 10
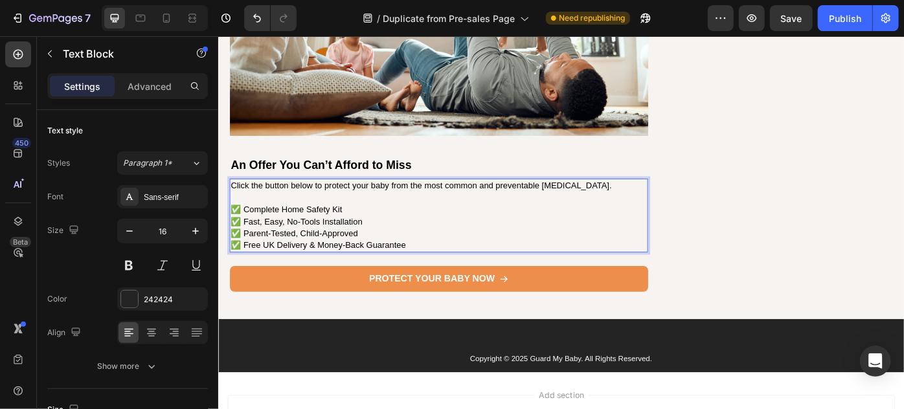
click at [282, 267] on span "✅ Free UK Delivery & Money-Back Guarantee" at bounding box center [331, 272] width 198 height 10
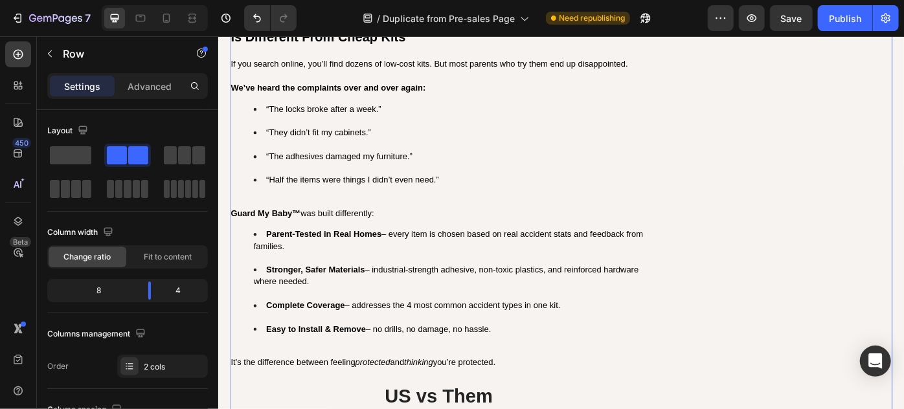
scroll to position [3971, 0]
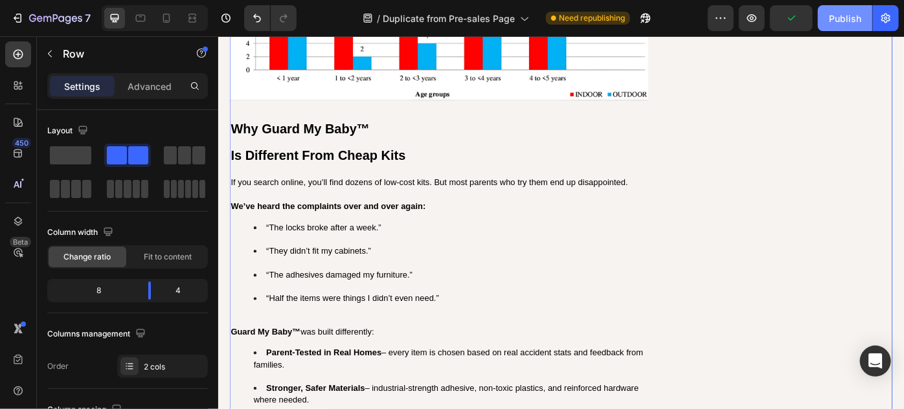
click at [842, 18] on div "Publish" at bounding box center [845, 19] width 32 height 14
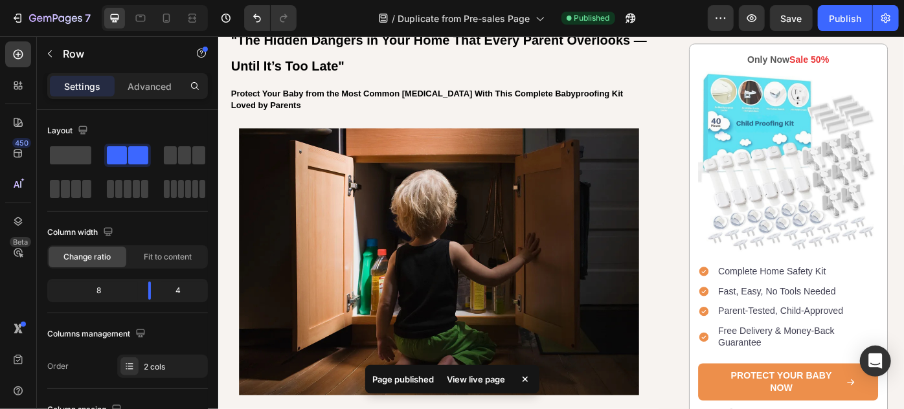
scroll to position [0, 0]
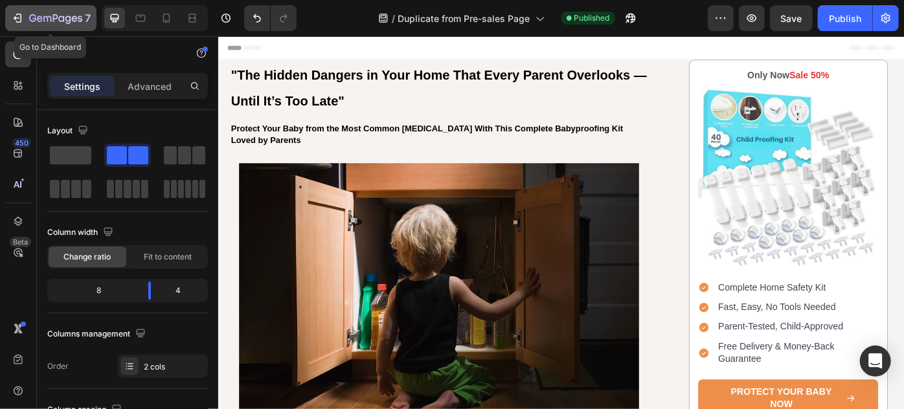
click at [17, 17] on icon "button" at bounding box center [17, 18] width 13 height 13
